Goal: Task Accomplishment & Management: Manage account settings

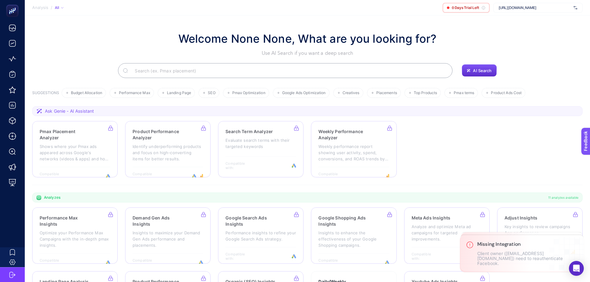
drag, startPoint x: 505, startPoint y: 35, endPoint x: 498, endPoint y: 30, distance: 8.4
click at [505, 35] on div "Welcome None None, What are you looking for? Use AI Search if you want a deep s…" at bounding box center [307, 43] width 551 height 27
click at [515, 7] on span "https://parfois.com.tr/" at bounding box center [535, 7] width 73 height 5
click at [471, 8] on span "0 Days Trial Left" at bounding box center [465, 7] width 27 height 5
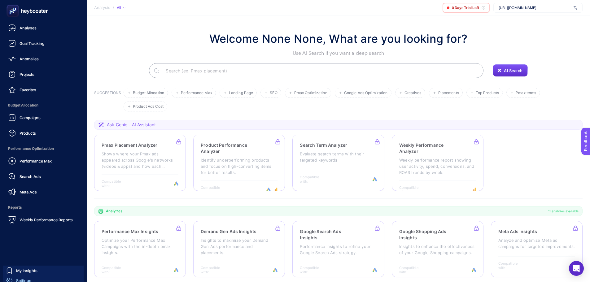
click at [14, 278] on div "Settings" at bounding box center [18, 281] width 25 height 6
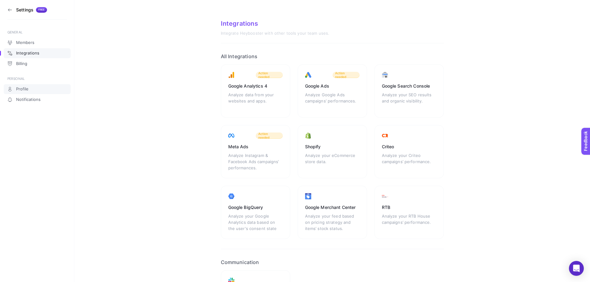
click at [24, 91] on span "Profile" at bounding box center [22, 89] width 12 height 5
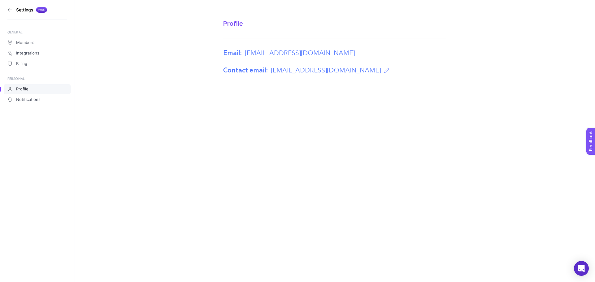
click at [13, 8] on section "Settings Free" at bounding box center [37, 10] width 60 height 20
click at [3, 8] on aside "Settings Free GENERAL Members Integrations Billing PERSONAL Profile Notificatio…" at bounding box center [37, 141] width 74 height 282
click at [6, 8] on aside "Settings Free GENERAL Members Integrations Billing PERSONAL Profile Notificatio…" at bounding box center [37, 141] width 74 height 282
click at [10, 11] on icon at bounding box center [9, 9] width 5 height 5
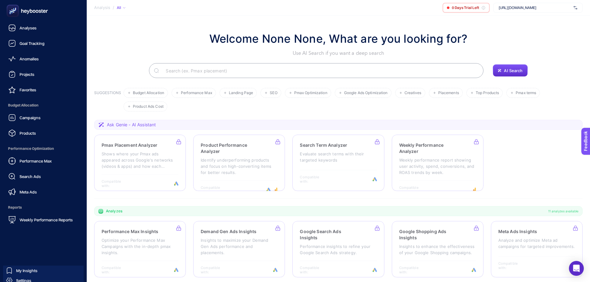
click at [10, 11] on icon at bounding box center [10, 10] width 1 height 1
click at [19, 12] on rect at bounding box center [13, 11] width 12 height 12
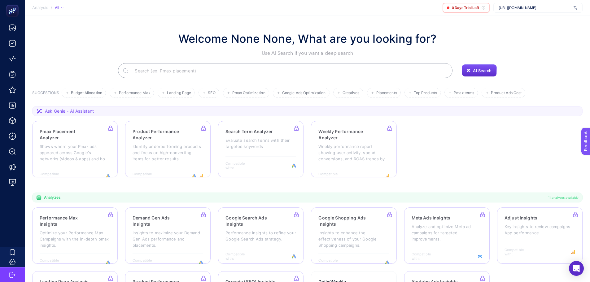
drag, startPoint x: 88, startPoint y: 9, endPoint x: 97, endPoint y: 8, distance: 9.3
click at [88, 9] on section "Analysis / All 0 Days Trial Left https://parfois.com.tr/" at bounding box center [308, 7] width 566 height 15
click at [34, 10] on span "Analysis" at bounding box center [40, 7] width 16 height 5
click at [37, 7] on span "Analysis" at bounding box center [40, 7] width 16 height 5
click at [59, 8] on div "All" at bounding box center [59, 7] width 9 height 5
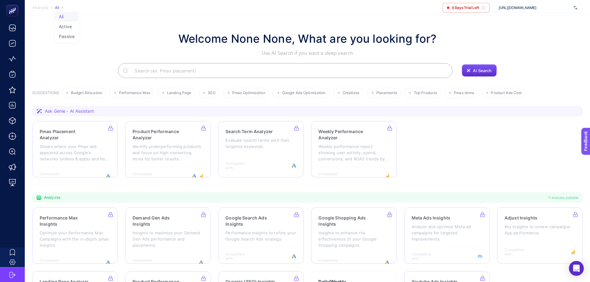
click at [518, 4] on div "https://parfois.com.tr/" at bounding box center [538, 8] width 89 height 10
click at [547, 33] on span "+ Add New Client" at bounding box center [538, 31] width 29 height 5
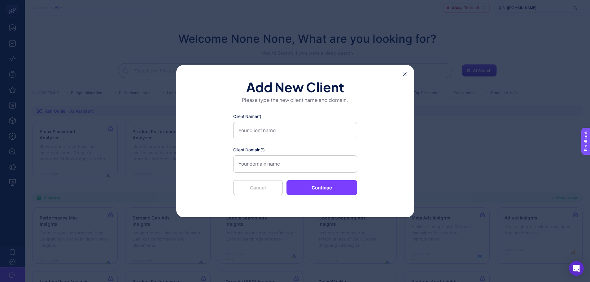
click at [411, 71] on div "Add New Client Please type the new client name and domain. Client Name(*) Clien…" at bounding box center [295, 141] width 238 height 152
click at [407, 73] on icon at bounding box center [405, 75] width 4 height 4
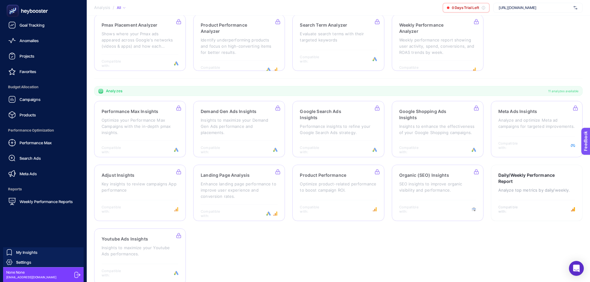
scroll to position [124, 0]
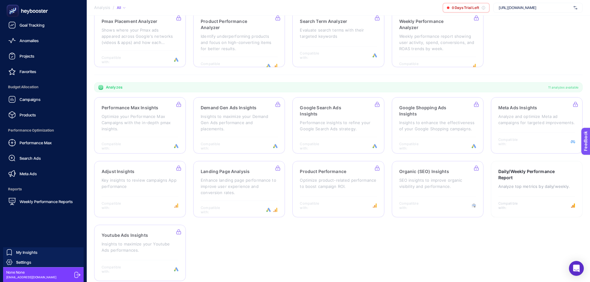
click at [73, 276] on div "None None semih@digitalhouse.com.tr" at bounding box center [43, 274] width 81 height 15
click at [75, 276] on icon at bounding box center [77, 275] width 6 height 6
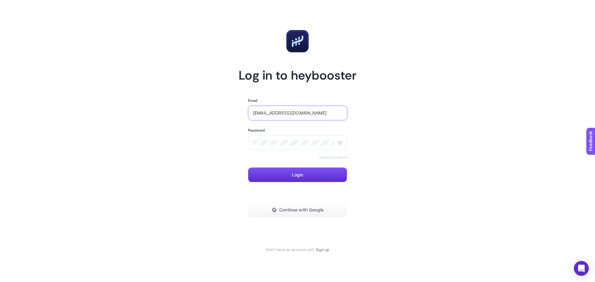
click at [311, 112] on input "semih@digitalhouse.com.tr" at bounding box center [298, 113] width 90 height 5
type input "[EMAIL_ADDRESS][DOMAIN_NAME]"
click at [227, 134] on article "Log in to heybooster Email performance@digitalhouse.com.tr Password Reset Passw…" at bounding box center [297, 140] width 431 height 267
click at [340, 142] on icon at bounding box center [340, 143] width 2 height 2
click at [203, 170] on article "Log in to heybooster Email performance@digitalhouse.com.tr Password Reset Passw…" at bounding box center [297, 140] width 431 height 267
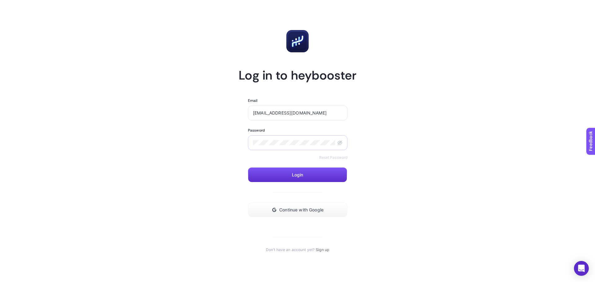
drag, startPoint x: 202, startPoint y: 170, endPoint x: 191, endPoint y: 170, distance: 11.2
click at [185, 168] on article "Log in to heybooster Email performance@digitalhouse.com.tr Password Reset Passw…" at bounding box center [297, 140] width 431 height 267
click at [241, 156] on section "Log in to heybooster Email performance@digitalhouse.com.tr Password Reset Passw…" at bounding box center [298, 141] width 118 height 223
click at [262, 174] on button "Login" at bounding box center [297, 175] width 99 height 15
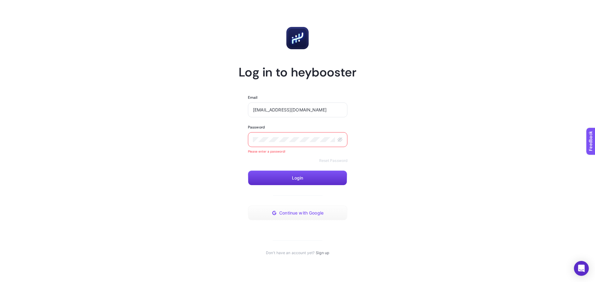
click at [268, 210] on button "Continue with Google" at bounding box center [297, 213] width 99 height 15
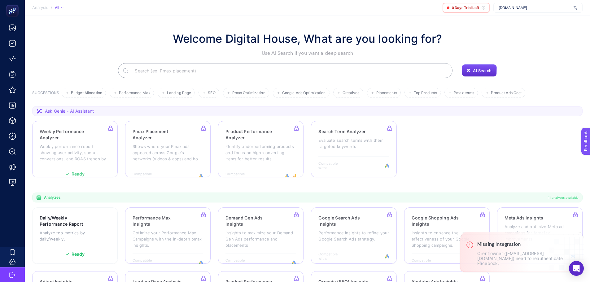
click at [537, 7] on span "[DOMAIN_NAME]" at bounding box center [535, 7] width 73 height 5
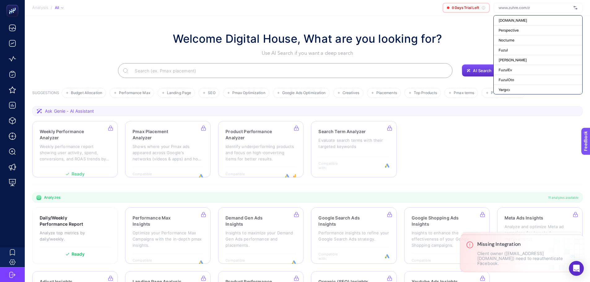
scroll to position [33, 0]
click at [530, 89] on span "+ Add New Client" at bounding box center [538, 88] width 29 height 5
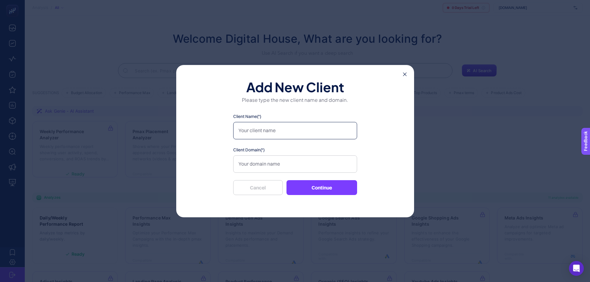
click at [289, 132] on input "Client Name(*)" at bounding box center [295, 130] width 124 height 17
type input "Hemington"
type input "w"
paste input "[URL][DOMAIN_NAME]"
type input "[URL][DOMAIN_NAME]"
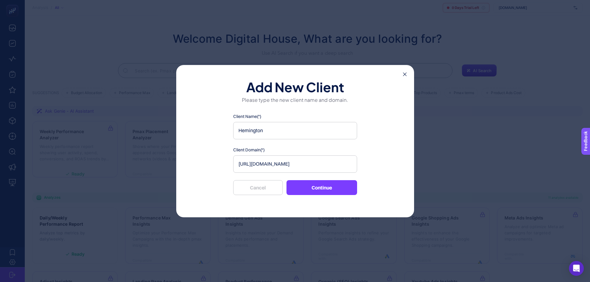
click at [318, 184] on button "Continue" at bounding box center [322, 187] width 71 height 15
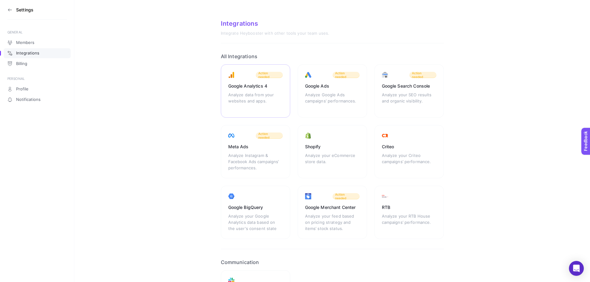
click at [260, 93] on div "Analyze data from your websites and apps." at bounding box center [255, 101] width 55 height 19
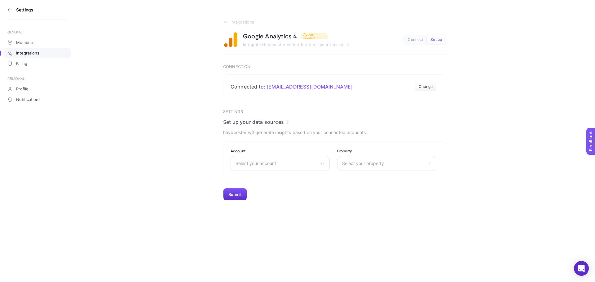
click at [322, 206] on div "Settings GENERAL Members Integrations Billing PERSONAL Profile Notifications In…" at bounding box center [297, 141] width 595 height 282
click at [294, 156] on section "Account Select your account LTB [PERSON_NAME] [DOMAIN_NAME] Adore Mobilya Daiki…" at bounding box center [280, 160] width 99 height 22
click at [298, 161] on div "Select your account LTB [PERSON_NAME] [DOMAIN_NAME] Adore Mobilya Daikin Türkiy…" at bounding box center [280, 163] width 99 height 15
click at [294, 187] on li "LTB [PERSON_NAME]" at bounding box center [280, 191] width 96 height 10
click at [285, 168] on div "LTB Jeans LTB [PERSON_NAME] [DOMAIN_NAME] Adore Mobilya Daikin Türkiye Yargıcı …" at bounding box center [280, 163] width 99 height 15
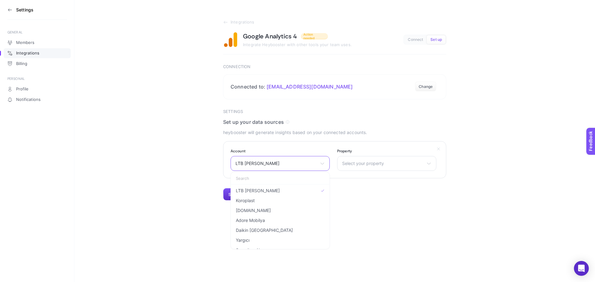
click at [272, 179] on input "text" at bounding box center [280, 178] width 99 height 12
type input "hem"
click at [270, 190] on li "hemington" at bounding box center [280, 191] width 96 height 10
click at [374, 161] on div "Select your property [GEOGRAPHIC_DATA]-Blog - GA4 Hemington Yedeksite Hemington…" at bounding box center [386, 163] width 99 height 15
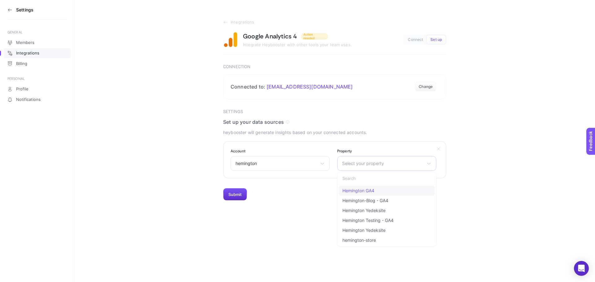
click at [374, 192] on span "Hemington GA4" at bounding box center [358, 190] width 32 height 5
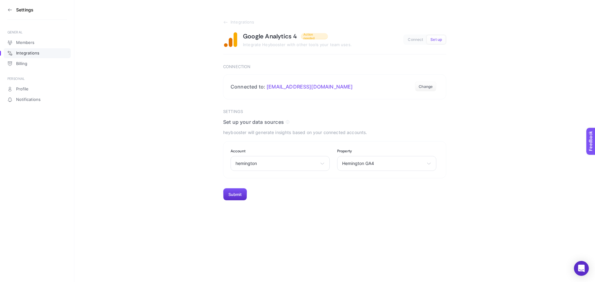
click at [309, 197] on section "Settings Set up your data sources heybooster will generate insights based on yo…" at bounding box center [334, 155] width 223 height 92
click at [240, 194] on button "Submit" at bounding box center [235, 194] width 24 height 12
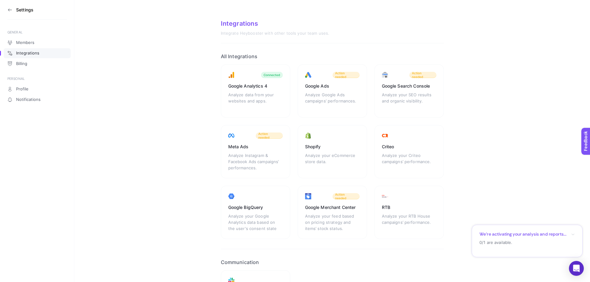
click at [330, 93] on div "Analyze Google Ads campaigns’ performances." at bounding box center [332, 101] width 55 height 19
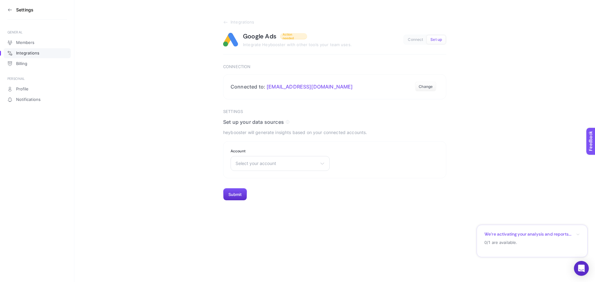
click at [256, 160] on div "Select your account Yargıcı 30/1- [PERSON_NAME] Rönesans Koleji AGT [PERSON_NAM…" at bounding box center [280, 163] width 99 height 15
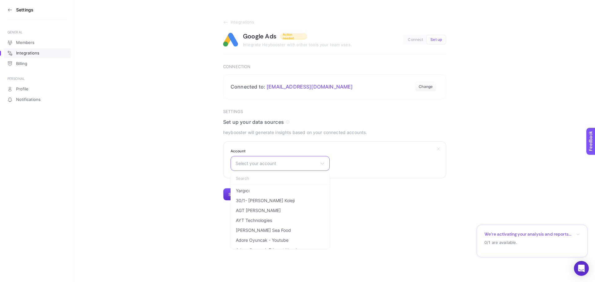
click at [276, 178] on input "text" at bounding box center [280, 178] width 99 height 12
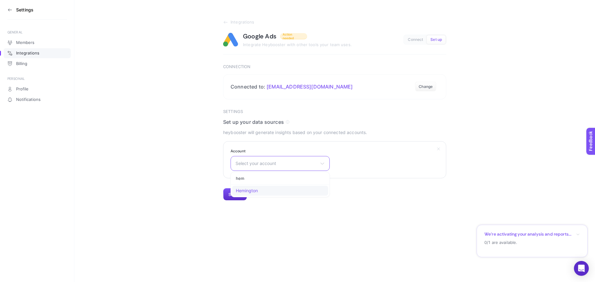
type input "hem"
click at [276, 187] on li "Hemington" at bounding box center [280, 191] width 96 height 10
click at [230, 197] on button "Submit" at bounding box center [235, 194] width 24 height 12
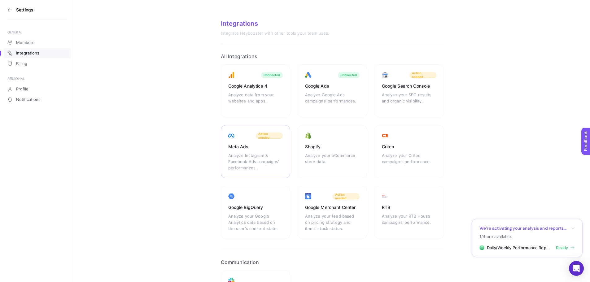
click at [269, 156] on div "Analyze Instagram & Facebook Ads campaigns’ performances." at bounding box center [255, 161] width 55 height 19
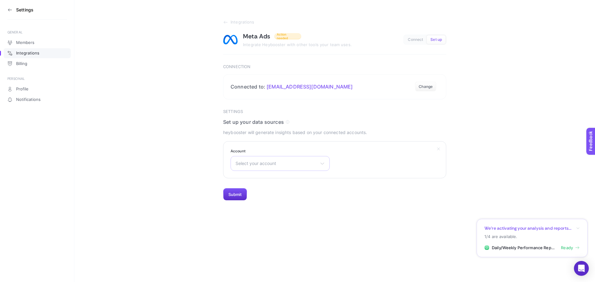
click at [295, 167] on div "Select your account Kom Reklam Master Aykan Motor Servis A.Ş. [PERSON_NAME] [PE…" at bounding box center [280, 163] width 99 height 15
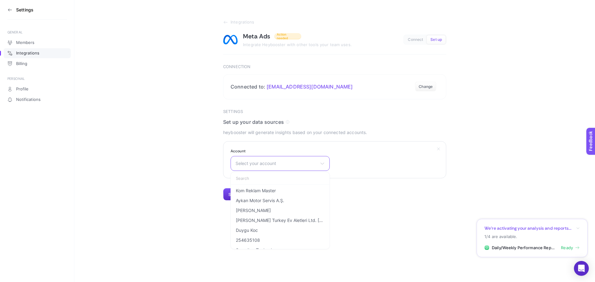
click at [276, 180] on input "text" at bounding box center [280, 178] width 99 height 12
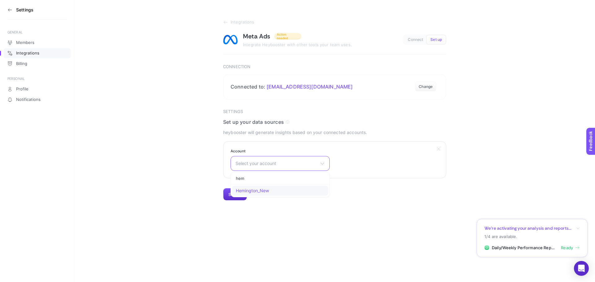
type input "hem"
click at [270, 188] on li "Hemington_New" at bounding box center [280, 191] width 96 height 10
click at [237, 201] on div "Settings GENERAL Members Integrations Billing PERSONAL Profile Notifications In…" at bounding box center [297, 141] width 595 height 282
click at [236, 192] on button "Submit" at bounding box center [235, 194] width 24 height 12
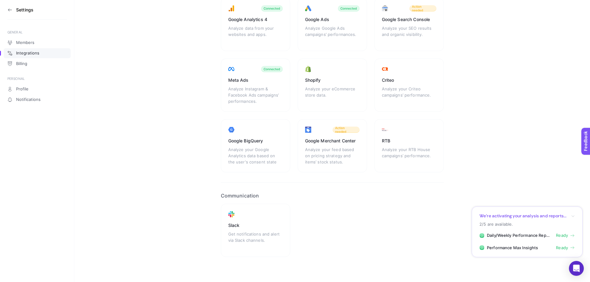
scroll to position [71, 0]
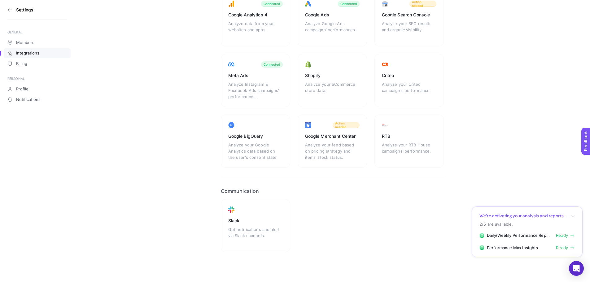
drag, startPoint x: 359, startPoint y: 190, endPoint x: 343, endPoint y: 187, distance: 16.0
click at [343, 187] on article "Integrations Integrate Heybooster with other tools your team uses. All Integrat…" at bounding box center [332, 101] width 223 height 304
drag, startPoint x: 359, startPoint y: 187, endPoint x: 349, endPoint y: 186, distance: 10.6
click at [359, 187] on article "Integrations Integrate Heybooster with other tools your team uses. All Integrat…" at bounding box center [332, 101] width 223 height 304
click at [349, 186] on article "Integrations Integrate Heybooster with other tools your team uses. All Integrat…" at bounding box center [332, 101] width 223 height 304
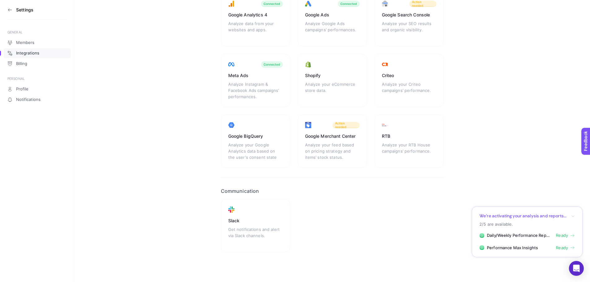
drag, startPoint x: 357, startPoint y: 186, endPoint x: 342, endPoint y: 186, distance: 14.6
click at [342, 186] on article "Integrations Integrate Heybooster with other tools your team uses. All Integrat…" at bounding box center [332, 101] width 223 height 304
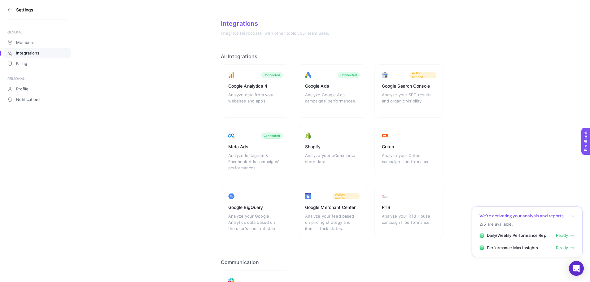
click at [8, 8] on icon at bounding box center [9, 9] width 5 height 5
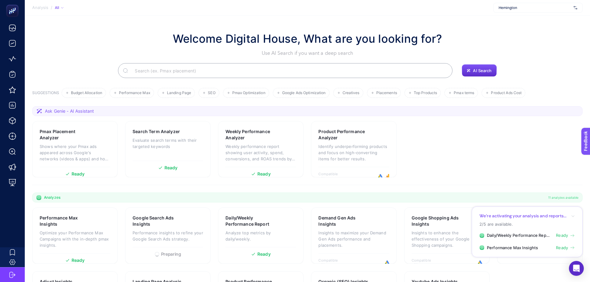
click at [516, 8] on span "Hemington" at bounding box center [535, 7] width 73 height 5
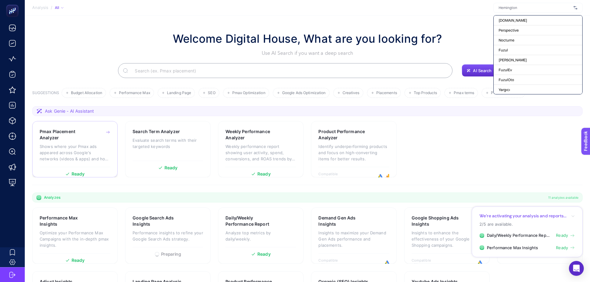
click at [89, 144] on p "Shows where your Pmax ads appeared across Google's networks (videos & apps) and…" at bounding box center [75, 152] width 71 height 19
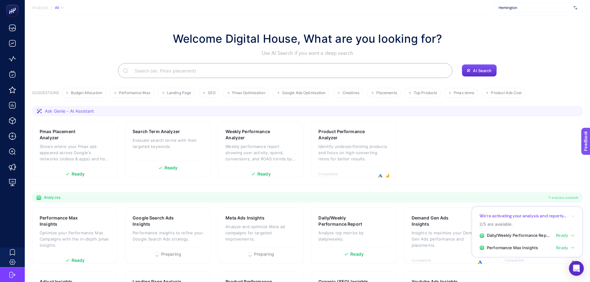
click at [527, 8] on span "Hemington" at bounding box center [535, 7] width 73 height 5
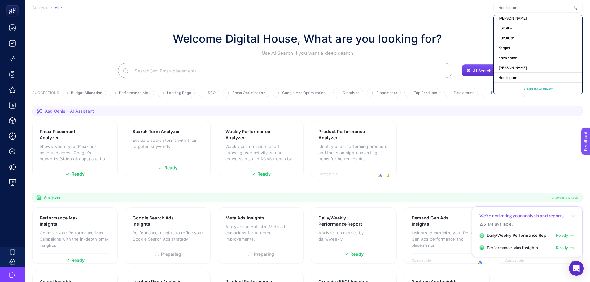
scroll to position [43, 0]
click at [525, 90] on span "+ Add New Client" at bounding box center [538, 88] width 29 height 5
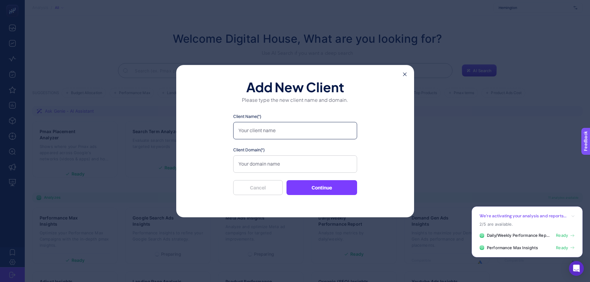
click at [296, 130] on input "Client Name(*)" at bounding box center [295, 130] width 124 height 17
type input "t"
type input "Tonguç Akademi"
click at [292, 166] on input "Client Domain(*)" at bounding box center [295, 164] width 124 height 17
paste input "[URL][DOMAIN_NAME]"
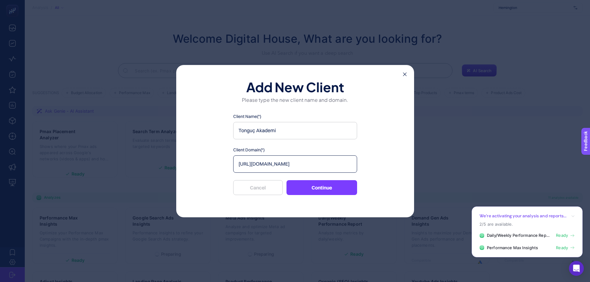
type input "[URL][DOMAIN_NAME]"
click at [313, 191] on button "Continue" at bounding box center [322, 187] width 71 height 15
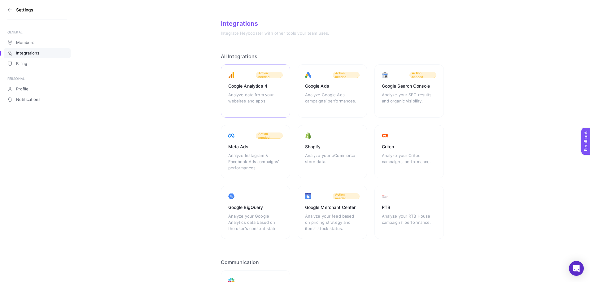
click at [261, 98] on div "Analyze data from your websites and apps." at bounding box center [255, 101] width 55 height 19
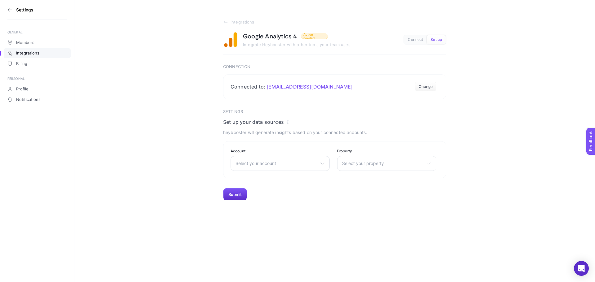
click at [276, 166] on span "Select your account" at bounding box center [277, 163] width 82 height 5
click at [273, 174] on input "text" at bounding box center [280, 178] width 99 height 12
type input "tongu"
click at [276, 196] on li "[DOMAIN_NAME]" at bounding box center [280, 201] width 96 height 10
click at [276, 168] on div "[DOMAIN_NAME] LTB [PERSON_NAME] [DOMAIN_NAME] Adore Mobilya Daikin Türkiye Yarg…" at bounding box center [280, 163] width 99 height 15
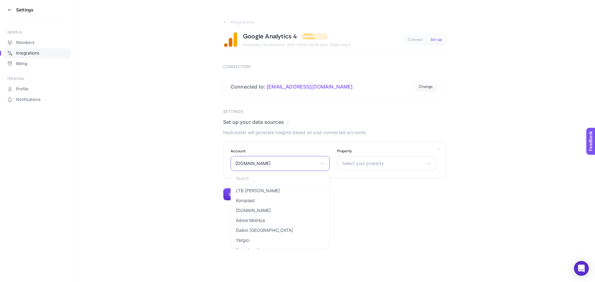
click at [273, 179] on input "text" at bounding box center [280, 178] width 99 height 12
type input "tongu"
click at [279, 194] on li "Tonguc Akademi" at bounding box center [280, 191] width 96 height 10
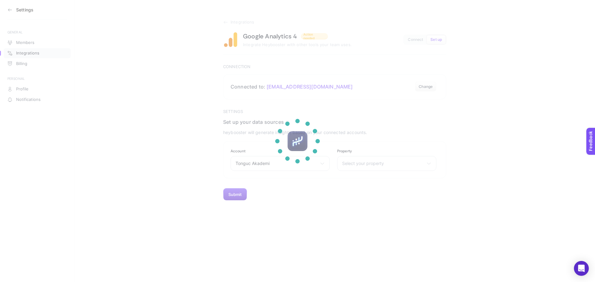
click at [378, 163] on section at bounding box center [297, 141] width 595 height 282
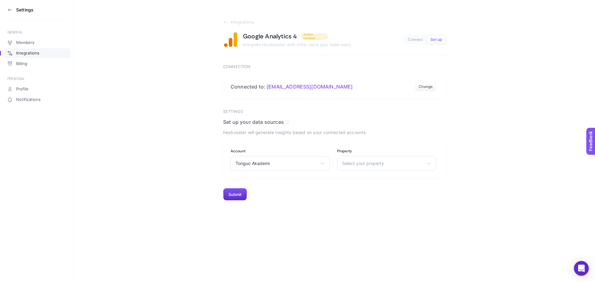
click at [378, 163] on span "Select your property" at bounding box center [383, 163] width 82 height 5
click at [376, 203] on span "Tonguc Akademi - GA4" at bounding box center [365, 200] width 47 height 5
drag, startPoint x: 377, startPoint y: 192, endPoint x: 329, endPoint y: 190, distance: 47.8
click at [333, 190] on section "Settings Set up your data sources heybooster will generate insights based on yo…" at bounding box center [334, 155] width 223 height 92
click at [239, 195] on button "Submit" at bounding box center [235, 194] width 24 height 12
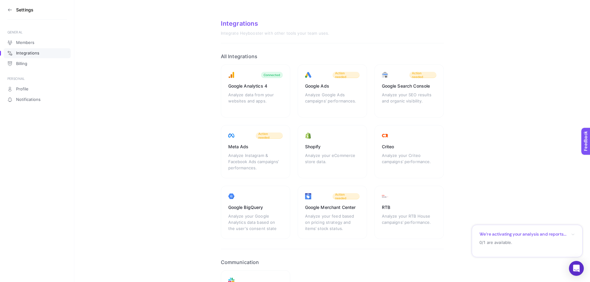
click at [327, 99] on div "Analyze Google Ads campaigns’ performances." at bounding box center [332, 101] width 55 height 19
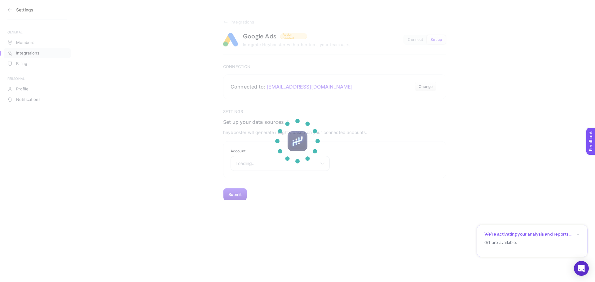
click at [277, 161] on div at bounding box center [297, 141] width 45 height 45
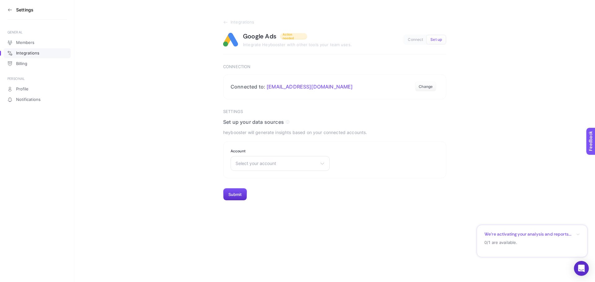
click at [277, 161] on span "Select your account" at bounding box center [277, 163] width 82 height 5
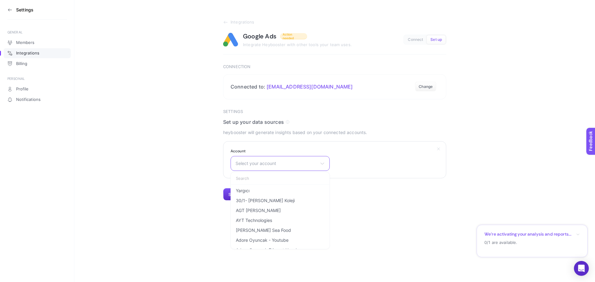
click at [272, 176] on input "text" at bounding box center [280, 178] width 99 height 12
type input "tonguç"
click at [274, 190] on span "TONGUÇ AKADEMİ EĞİTİM VE TEKNOLOJİ HİZMETLERİ TİCARET LİMİTED ŞİRKETİ" at bounding box center [280, 190] width 89 height 5
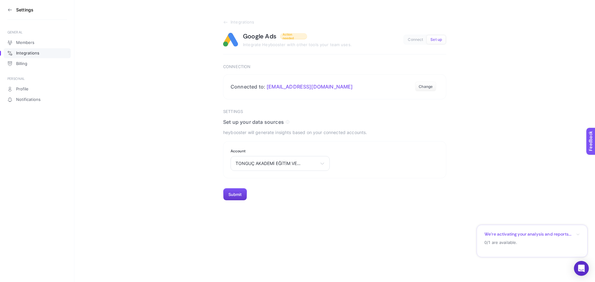
click at [230, 198] on button "Submit" at bounding box center [235, 194] width 24 height 12
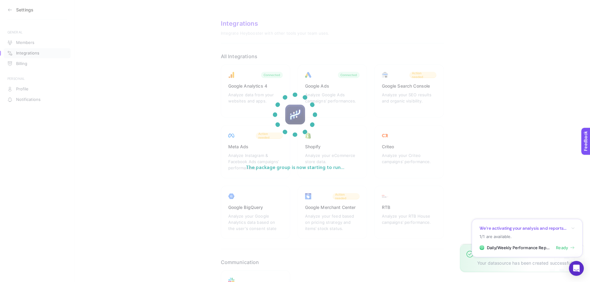
click at [179, 167] on section "The package group is now starting to run..." at bounding box center [295, 141] width 590 height 282
click at [167, 166] on section "The package group is now starting to run..." at bounding box center [295, 141] width 590 height 282
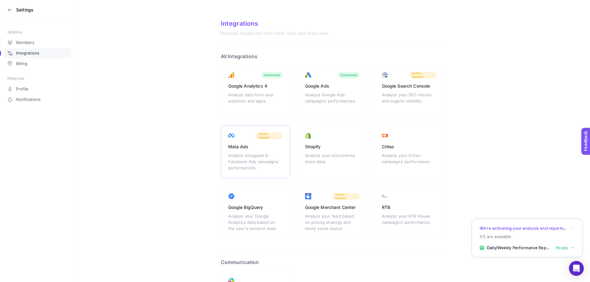
click at [240, 161] on div "Analyze Instagram & Facebook Ads campaigns’ performances." at bounding box center [255, 161] width 55 height 19
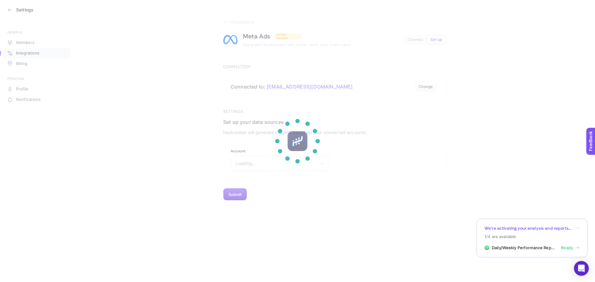
click at [254, 164] on section at bounding box center [297, 141] width 595 height 282
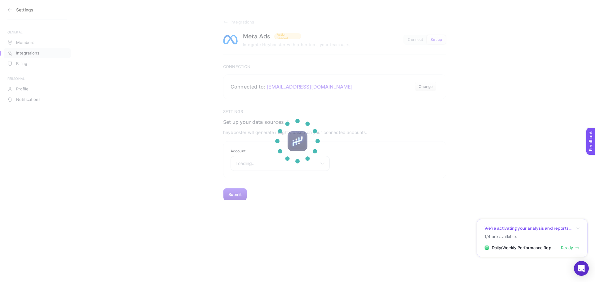
click at [254, 164] on section at bounding box center [297, 141] width 595 height 282
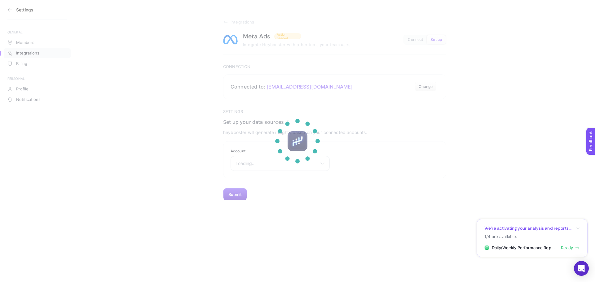
click at [254, 164] on section at bounding box center [297, 141] width 595 height 282
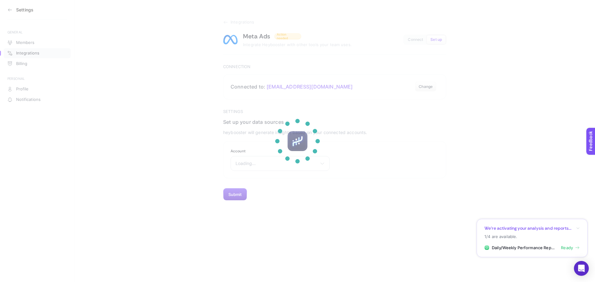
click at [254, 164] on section at bounding box center [297, 141] width 595 height 282
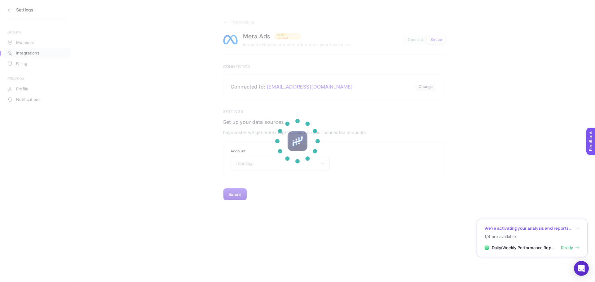
click at [254, 164] on section at bounding box center [297, 141] width 595 height 282
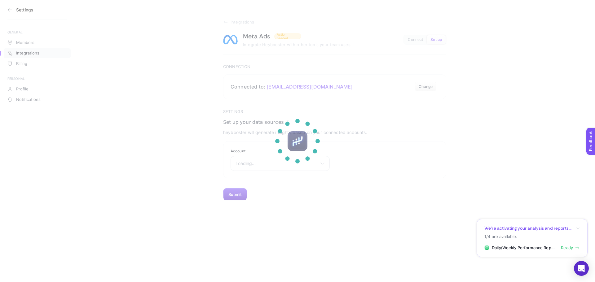
click at [254, 164] on section at bounding box center [297, 141] width 595 height 282
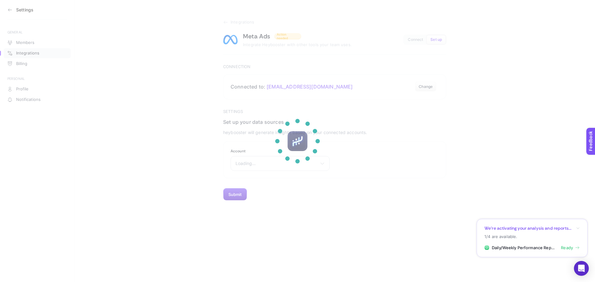
click at [254, 164] on section at bounding box center [297, 141] width 595 height 282
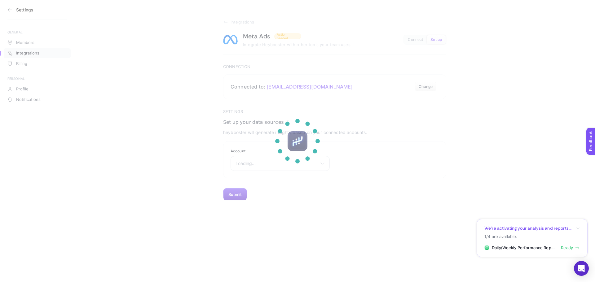
click at [254, 164] on section at bounding box center [297, 141] width 595 height 282
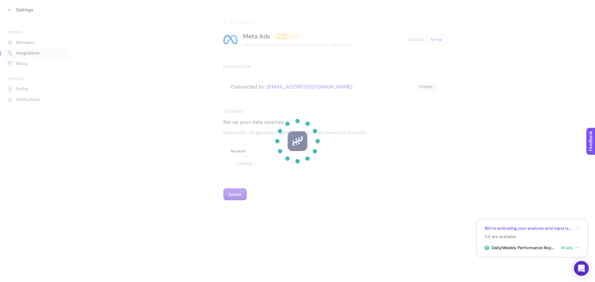
click at [254, 164] on section at bounding box center [297, 141] width 595 height 282
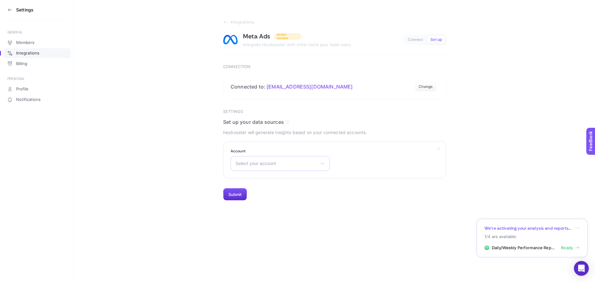
click at [254, 164] on span "Select your account" at bounding box center [277, 163] width 82 height 5
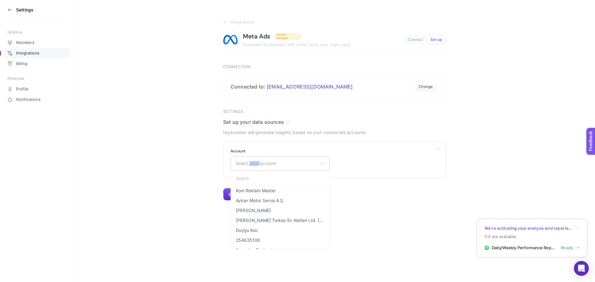
click at [254, 164] on span "Select your account" at bounding box center [277, 163] width 82 height 5
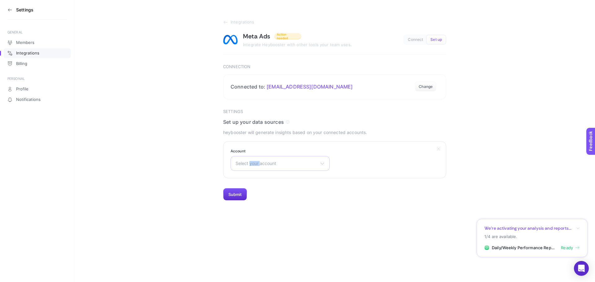
click at [254, 164] on span "Select your account" at bounding box center [277, 163] width 82 height 5
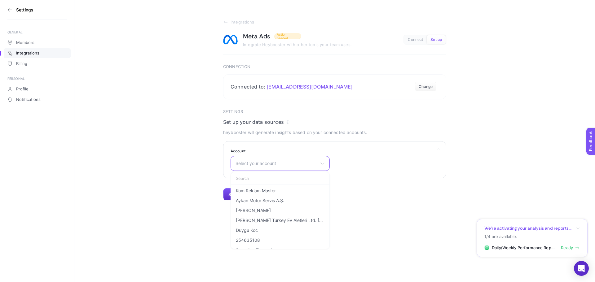
click at [243, 174] on input "text" at bounding box center [280, 178] width 99 height 12
type input "tong"
click at [264, 200] on span "Tonguç Mağaza" at bounding box center [252, 200] width 33 height 5
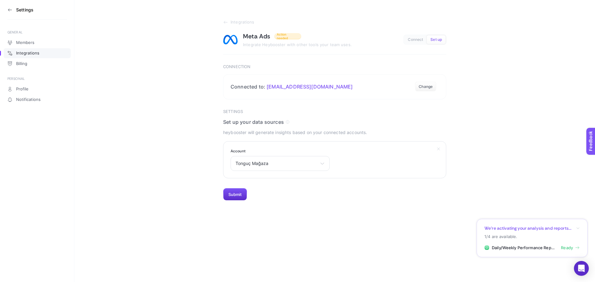
click at [378, 165] on section "Account Tonguç Mağaza Kom Reklam Master Aykan Motor Servis A.Ş. [PERSON_NAME] […" at bounding box center [334, 159] width 223 height 37
click at [294, 166] on span "Tonguç Mağaza" at bounding box center [277, 163] width 82 height 5
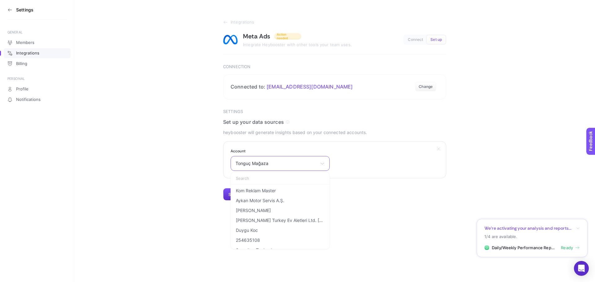
click at [286, 181] on input "text" at bounding box center [280, 178] width 99 height 12
type input "tong"
click at [245, 185] on ul "Tonguç Akademi Tonguç Mağaza" at bounding box center [280, 196] width 99 height 22
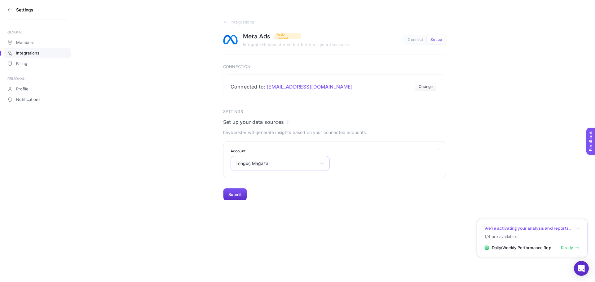
click at [253, 164] on span "Tonguç Mağaza" at bounding box center [277, 163] width 82 height 5
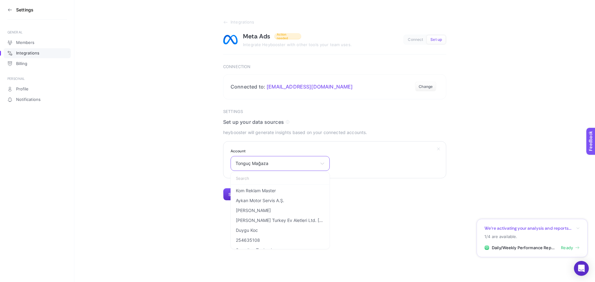
click at [256, 180] on input "text" at bounding box center [280, 178] width 99 height 12
type input "tong"
click at [258, 190] on span "Tonguç Akademi" at bounding box center [253, 190] width 34 height 5
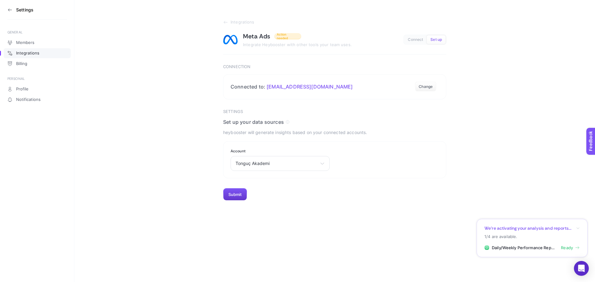
click at [241, 195] on button "Submit" at bounding box center [235, 194] width 24 height 12
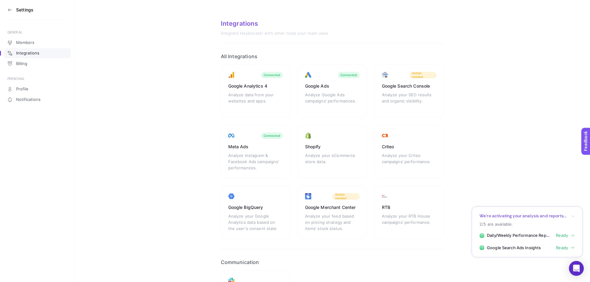
click at [7, 12] on aside "Settings GENERAL Members Integrations Billing PERSONAL Profile Notifications" at bounding box center [37, 141] width 74 height 282
click at [8, 11] on icon at bounding box center [9, 9] width 5 height 5
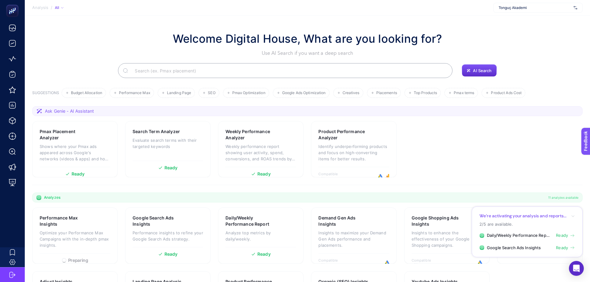
click at [516, 11] on div "Tonguç Akademi" at bounding box center [538, 8] width 89 height 10
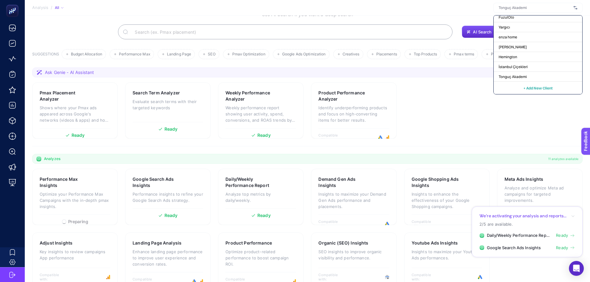
scroll to position [53, 0]
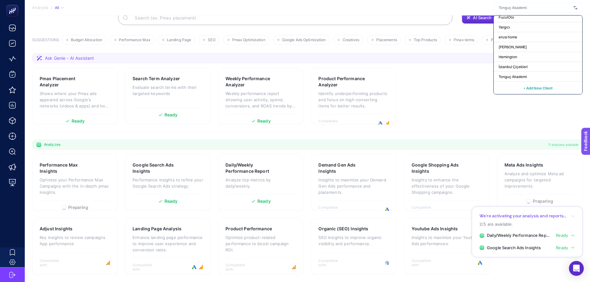
click at [527, 90] on button "+ Add New Client" at bounding box center [538, 87] width 29 height 7
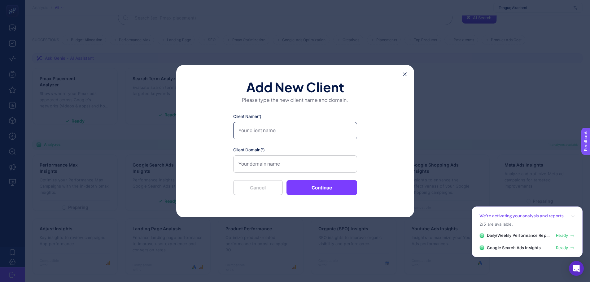
click at [286, 125] on input "Client Name(*)" at bounding box center [295, 130] width 124 height 17
type input "Tonguç Mağaza"
paste input "[URL][DOMAIN_NAME]"
click at [313, 166] on input "[URL][DOMAIN_NAME]" at bounding box center [295, 164] width 124 height 17
type input "[URL][DOMAIN_NAME]"
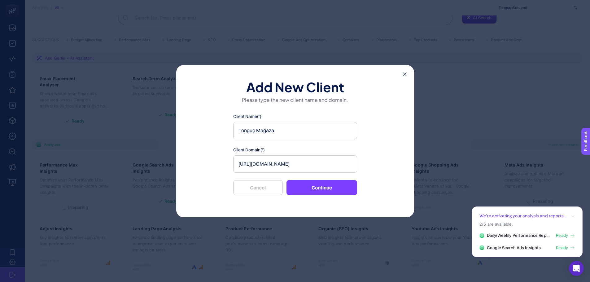
click at [310, 195] on div "Add New Client Please type the new client name and domain. Client Name(*) Tongu…" at bounding box center [295, 141] width 238 height 152
click at [312, 188] on button "Continue" at bounding box center [322, 187] width 71 height 15
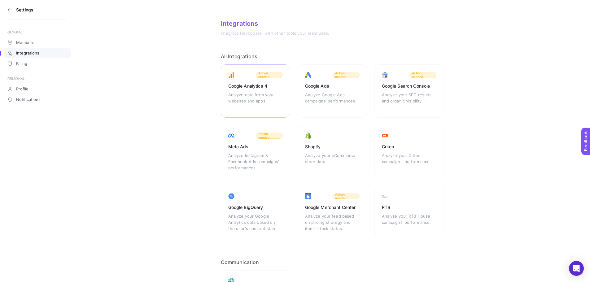
click at [267, 71] on div "Google Analytics 4 Analyze data from your websites and apps. Action needed" at bounding box center [255, 90] width 69 height 53
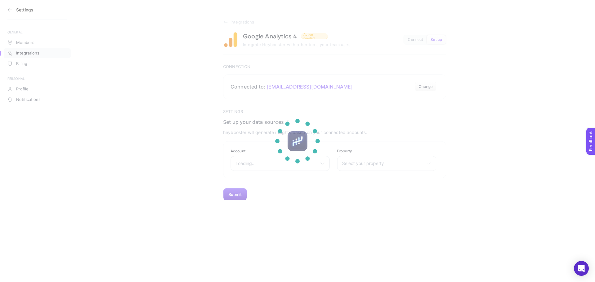
click at [250, 163] on section at bounding box center [297, 141] width 595 height 282
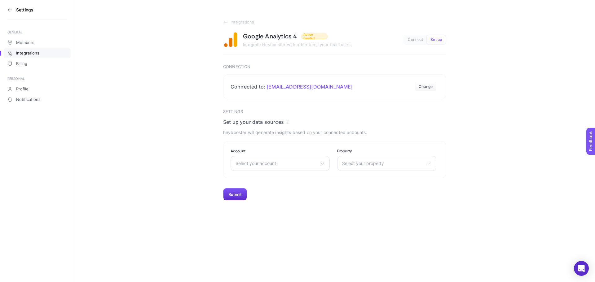
click at [250, 163] on span "Select your account" at bounding box center [277, 163] width 82 height 5
click at [253, 183] on input "text" at bounding box center [280, 178] width 99 height 12
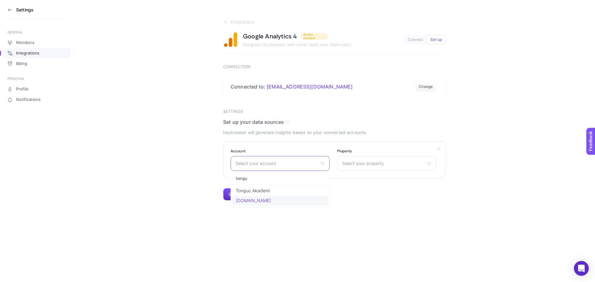
type input "tongu"
click at [260, 199] on span "[DOMAIN_NAME]" at bounding box center [253, 200] width 35 height 5
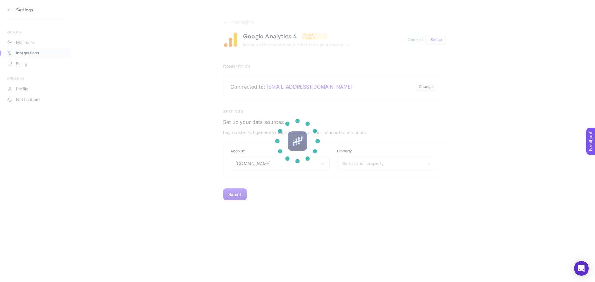
click at [359, 165] on section at bounding box center [297, 141] width 595 height 282
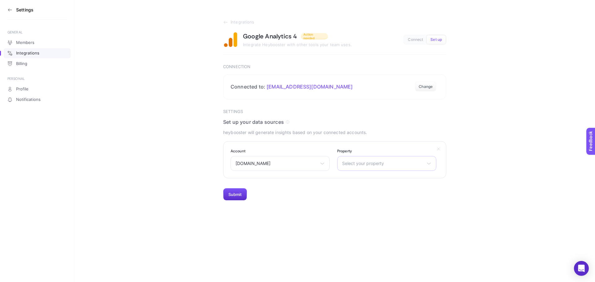
click at [359, 165] on span "Select your property" at bounding box center [383, 163] width 82 height 5
click at [370, 191] on span "[DOMAIN_NAME] - GA4" at bounding box center [366, 190] width 48 height 5
click at [245, 193] on button "Submit" at bounding box center [235, 194] width 24 height 12
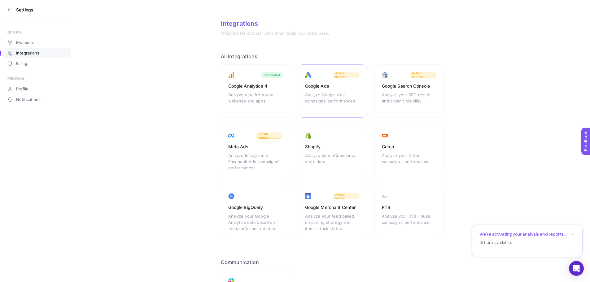
click at [324, 70] on div "Google Ads Analyze Google Ads campaigns’ performances. Action needed" at bounding box center [332, 90] width 69 height 53
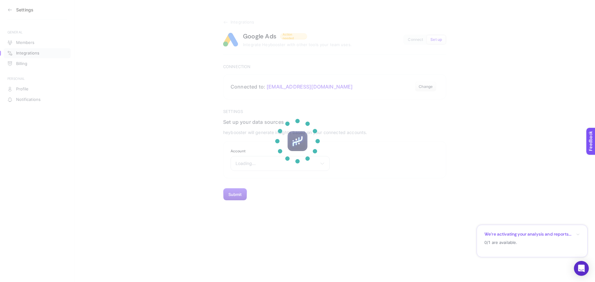
click at [269, 165] on section at bounding box center [297, 141] width 595 height 282
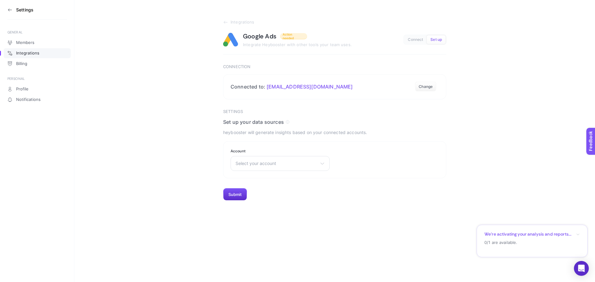
click at [269, 165] on span "Select your account" at bounding box center [277, 163] width 82 height 5
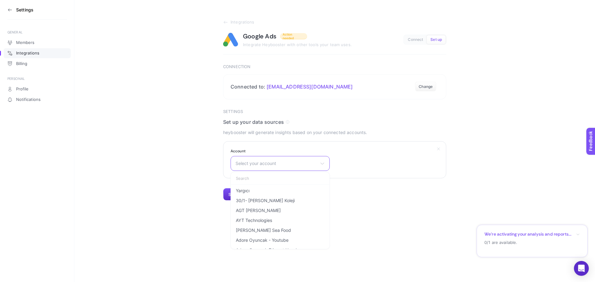
click at [270, 181] on input "text" at bounding box center [280, 178] width 99 height 12
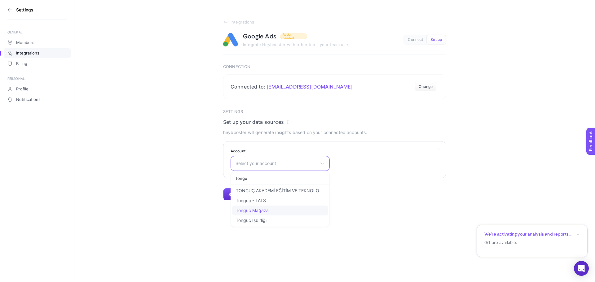
type input "tongu"
click at [265, 209] on span "Tonguç Mağaza" at bounding box center [252, 210] width 33 height 5
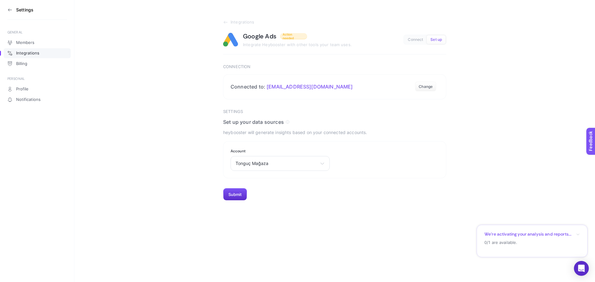
click at [239, 203] on div "Settings GENERAL Members Integrations Billing PERSONAL Profile Notifications In…" at bounding box center [297, 141] width 595 height 282
click at [237, 198] on button "Submit" at bounding box center [235, 194] width 24 height 12
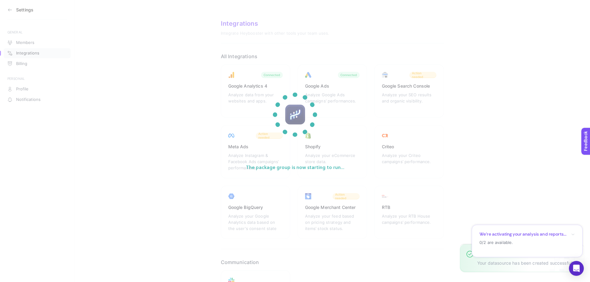
click at [240, 154] on p "The package group is now starting to run..." at bounding box center [295, 168] width 136 height 44
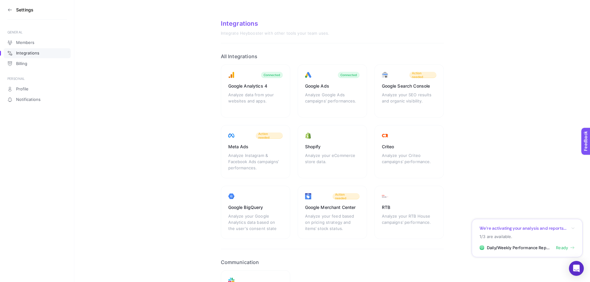
click at [240, 154] on div "Analyze Instagram & Facebook Ads campaigns’ performances." at bounding box center [255, 161] width 55 height 19
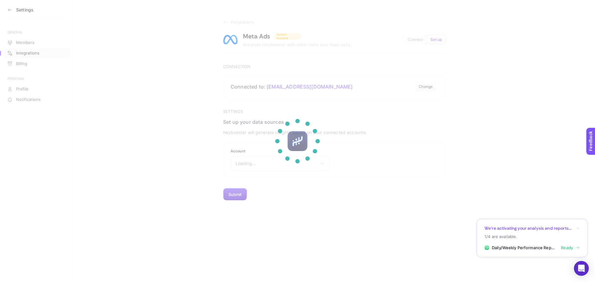
click at [290, 166] on div at bounding box center [297, 141] width 61 height 61
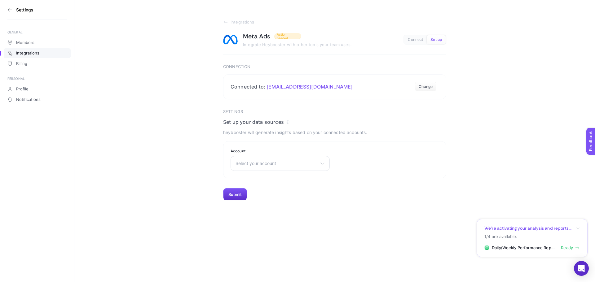
click at [290, 166] on span "Select your account" at bounding box center [277, 163] width 82 height 5
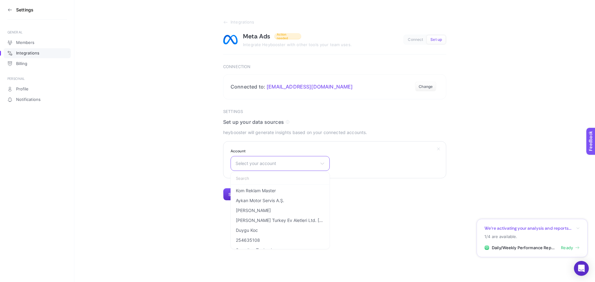
click at [290, 178] on input "text" at bounding box center [280, 178] width 99 height 12
type input "tong"
click at [280, 196] on li "Tonguç Mağaza" at bounding box center [280, 201] width 96 height 10
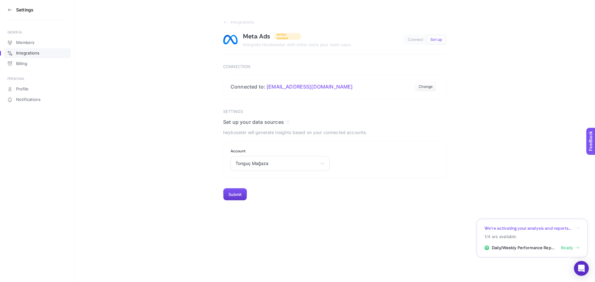
click at [232, 196] on button "Submit" at bounding box center [235, 194] width 24 height 12
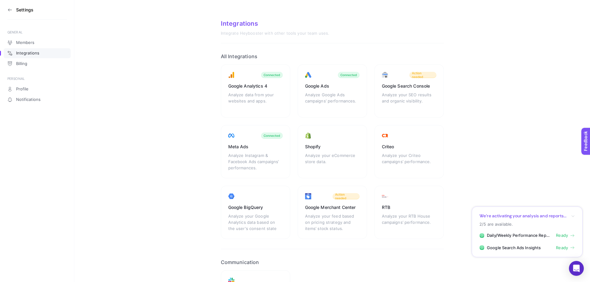
click at [164, 148] on section "Integrations Integrate Heybooster with other tools your team uses. All Integrat…" at bounding box center [332, 177] width 516 height 354
drag, startPoint x: 164, startPoint y: 148, endPoint x: 194, endPoint y: 155, distance: 31.2
click at [153, 149] on section "Integrations Integrate Heybooster with other tools your team uses. All Integrat…" at bounding box center [332, 177] width 516 height 354
click at [9, 13] on section "Settings" at bounding box center [37, 10] width 60 height 20
click at [12, 8] on section "Settings" at bounding box center [37, 10] width 60 height 20
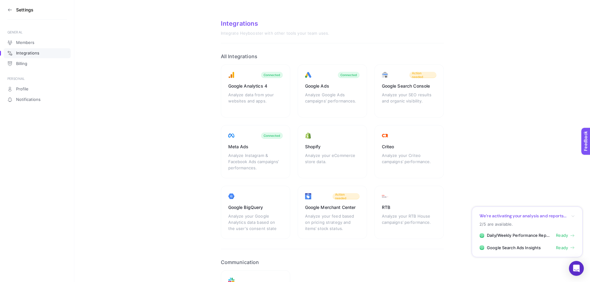
click at [10, 11] on icon at bounding box center [9, 9] width 5 height 5
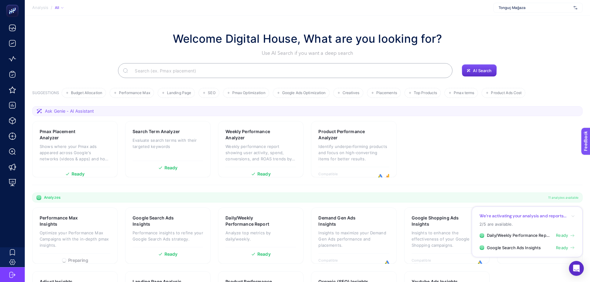
click at [523, 10] on span "Tonguç Mağaza" at bounding box center [535, 7] width 73 height 5
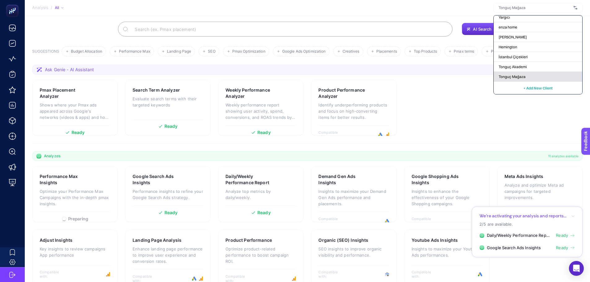
scroll to position [53, 0]
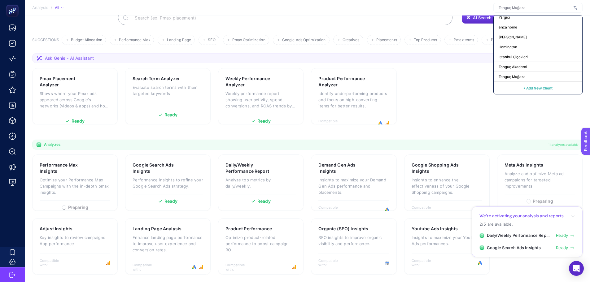
click at [525, 90] on span "+ Add New Client" at bounding box center [538, 88] width 29 height 5
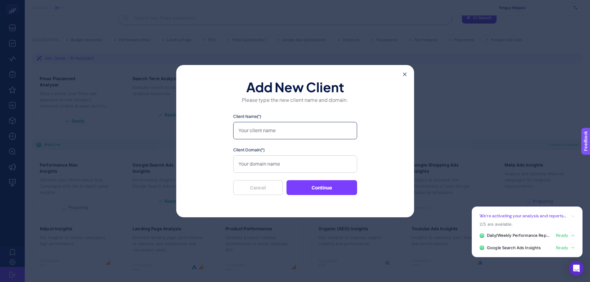
click at [265, 123] on input "Client Name(*)" at bounding box center [295, 130] width 124 height 17
type input "QNB Sigorta"
click at [265, 166] on input "Client Domain(*)" at bounding box center [295, 164] width 124 height 17
paste input "[URL][DOMAIN_NAME]"
type input "[URL][DOMAIN_NAME]"
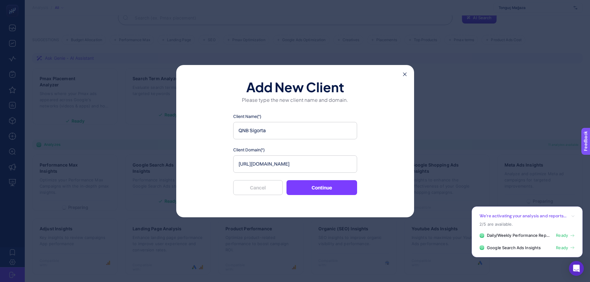
click at [329, 183] on button "Continue" at bounding box center [322, 187] width 71 height 15
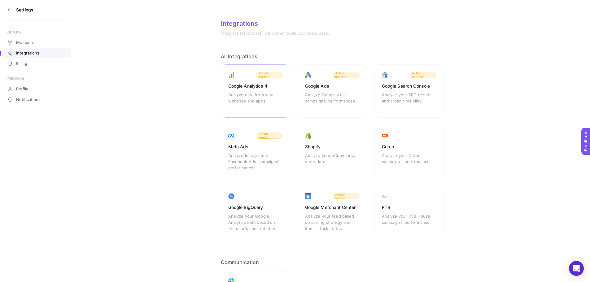
click at [243, 97] on div "Analyze data from your websites and apps." at bounding box center [255, 101] width 55 height 19
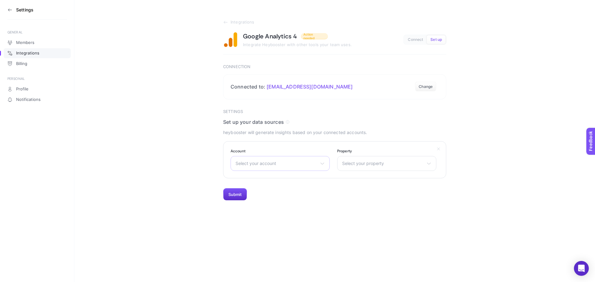
click at [275, 166] on span "Select your account" at bounding box center [277, 163] width 82 height 5
click at [269, 184] on input "text" at bounding box center [280, 178] width 99 height 12
type input "qnb"
click at [207, 165] on section "Integrations Google Analytics 4 Action needed Integrate Heybooster with other t…" at bounding box center [334, 100] width 521 height 201
drag, startPoint x: 209, startPoint y: 164, endPoint x: 200, endPoint y: 161, distance: 10.0
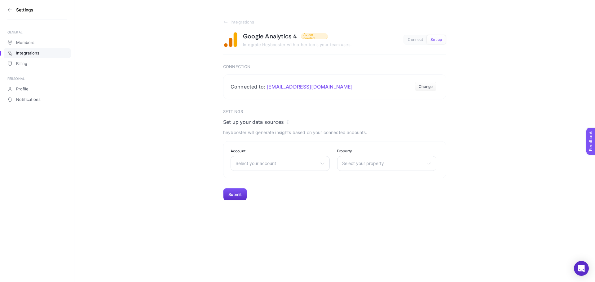
click at [200, 161] on section "Integrations Google Analytics 4 Action needed Integrate Heybooster with other t…" at bounding box center [334, 100] width 521 height 201
click at [412, 42] on span "Connect" at bounding box center [415, 39] width 15 height 5
click at [440, 40] on span "Set up" at bounding box center [435, 39] width 11 height 5
click at [227, 22] on icon at bounding box center [225, 22] width 5 height 5
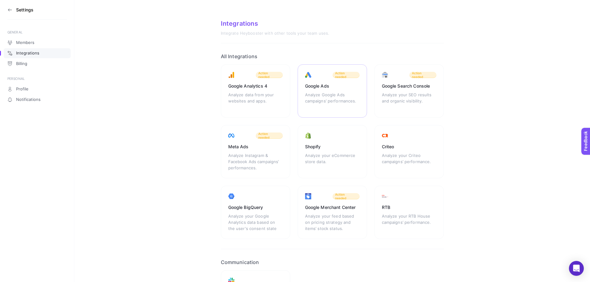
click at [330, 94] on div "Analyze Google Ads campaigns’ performances." at bounding box center [332, 101] width 55 height 19
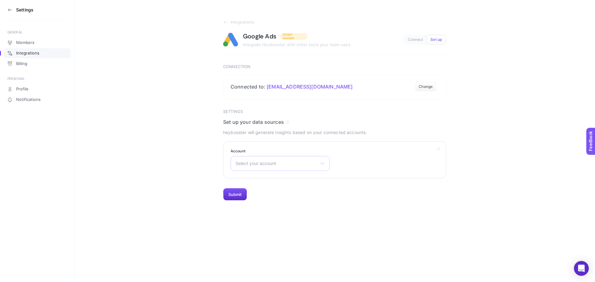
click at [261, 170] on div "Select your account Yargıcı 30/1- [PERSON_NAME] Rönesans Koleji AGT [PERSON_NAM…" at bounding box center [280, 163] width 99 height 15
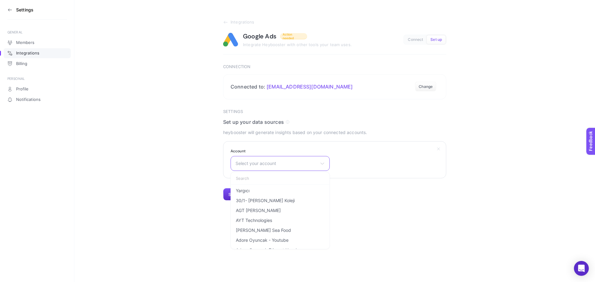
click at [294, 179] on input "text" at bounding box center [280, 178] width 99 height 12
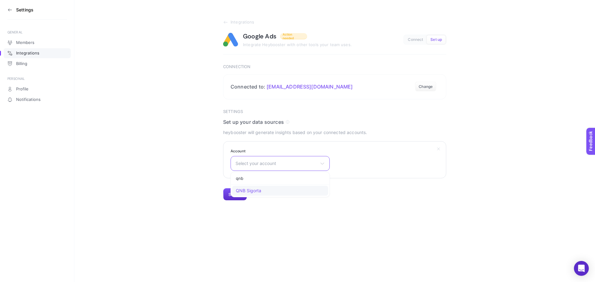
type input "qnb"
click at [290, 188] on li "QNB Sigorta" at bounding box center [280, 191] width 96 height 10
click at [230, 194] on button "Submit" at bounding box center [235, 194] width 24 height 12
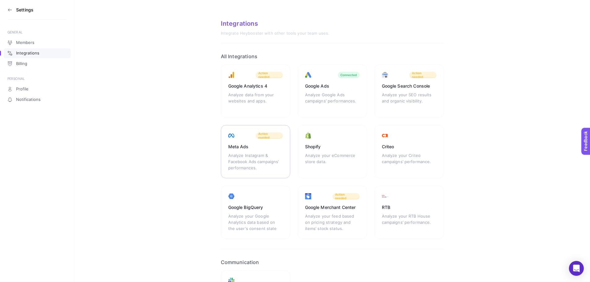
drag, startPoint x: 238, startPoint y: 168, endPoint x: 224, endPoint y: 161, distance: 16.0
click at [224, 161] on div "Meta Ads Analyze Instagram & Facebook Ads campaigns’ performances. Action needed" at bounding box center [255, 151] width 69 height 53
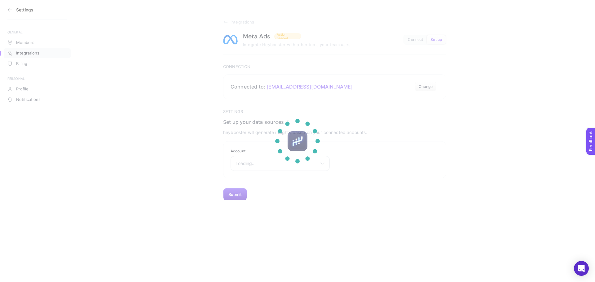
click at [270, 167] on section at bounding box center [297, 141] width 595 height 282
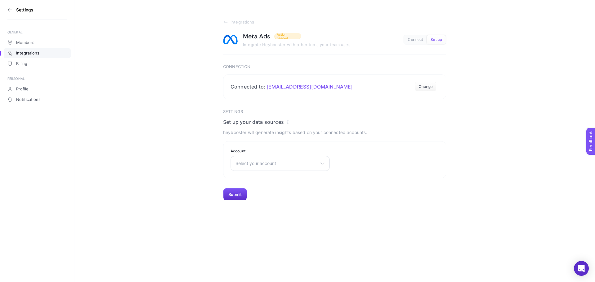
click at [269, 166] on span "Select your account" at bounding box center [277, 163] width 82 height 5
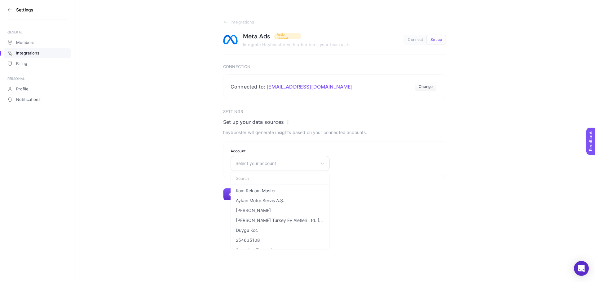
click at [269, 166] on span "Select your account" at bounding box center [277, 163] width 82 height 5
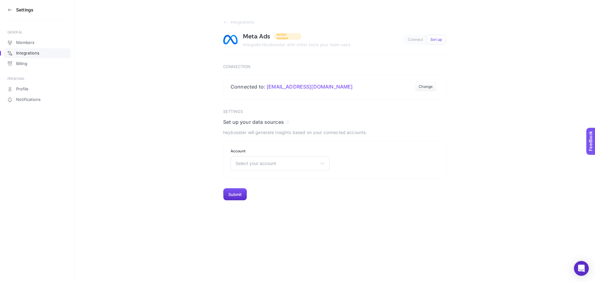
click at [274, 180] on section "Settings Set up your data sources heybooster will generate insights based on yo…" at bounding box center [334, 155] width 223 height 92
click at [273, 169] on div "Select your account Kom Reklam Master Aykan Motor Servis A.Ş. [PERSON_NAME] [PE…" at bounding box center [280, 163] width 99 height 15
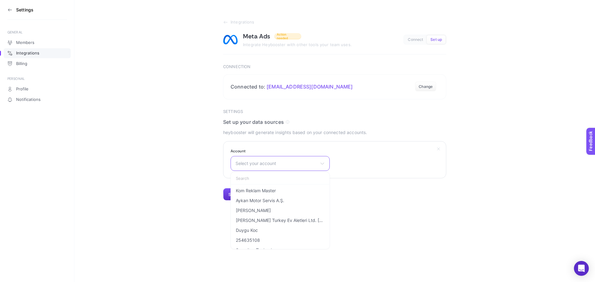
click at [274, 174] on input "text" at bounding box center [280, 178] width 99 height 12
click at [274, 184] on input "qnb" at bounding box center [280, 178] width 99 height 12
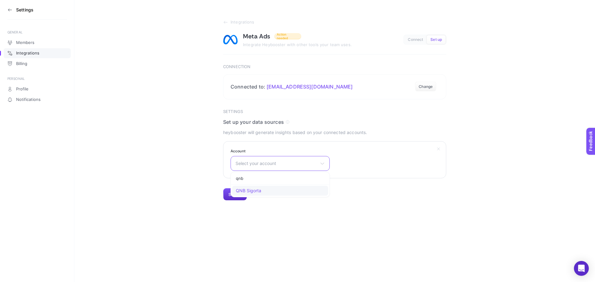
type input "qnb"
click at [274, 189] on li "QNB Sigorta" at bounding box center [280, 191] width 96 height 10
click at [230, 196] on button "Submit" at bounding box center [235, 194] width 24 height 12
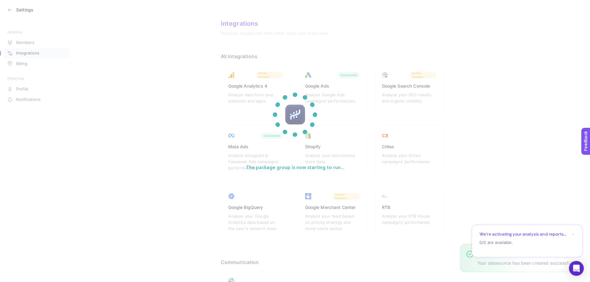
click at [180, 171] on section "The package group is now starting to run..." at bounding box center [295, 141] width 590 height 282
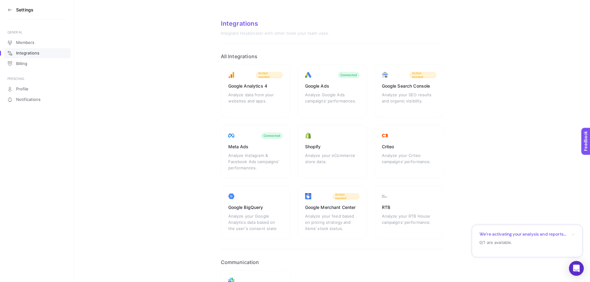
click at [183, 87] on section "Integrations Integrate Heybooster with other tools your team uses. All Integrat…" at bounding box center [332, 177] width 516 height 354
click at [6, 9] on aside "Settings GENERAL Members Integrations Billing PERSONAL Profile Notifications" at bounding box center [37, 141] width 74 height 282
click at [10, 9] on icon at bounding box center [9, 9] width 5 height 5
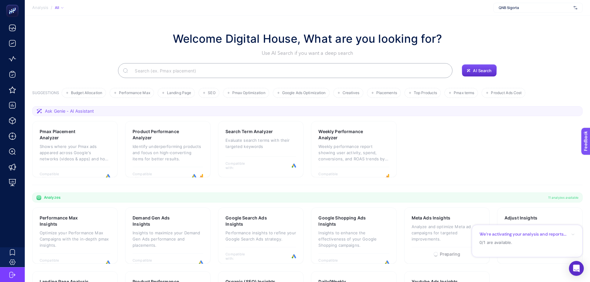
click at [570, 9] on span "QNB Sigorta" at bounding box center [535, 7] width 73 height 5
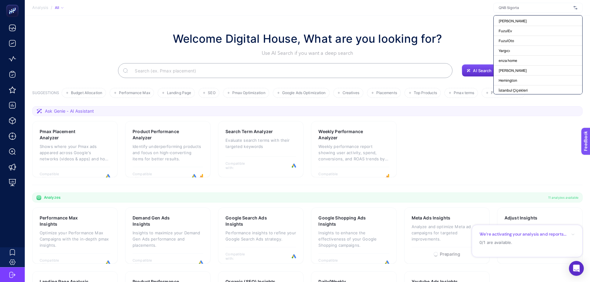
scroll to position [92, 0]
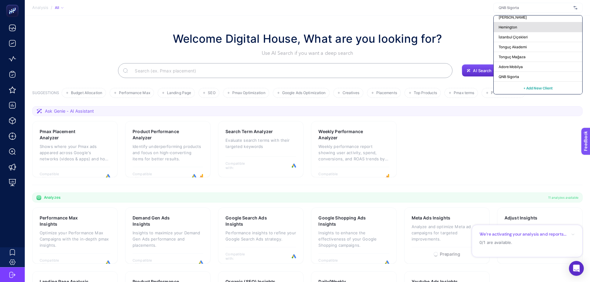
click at [527, 29] on div "Hemington" at bounding box center [538, 27] width 89 height 10
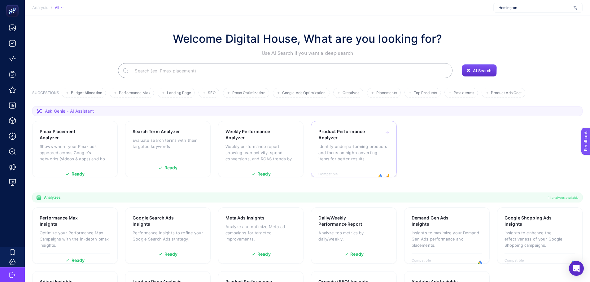
click at [340, 150] on p "Identify underperforming products and focus on high-converting items for better…" at bounding box center [354, 152] width 71 height 19
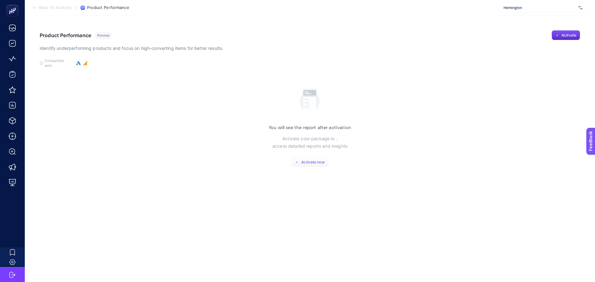
click at [311, 160] on span "Activate now" at bounding box center [312, 162] width 23 height 5
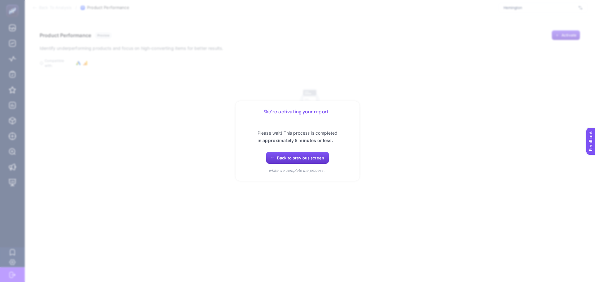
click at [273, 157] on icon "button" at bounding box center [273, 158] width 4 height 4
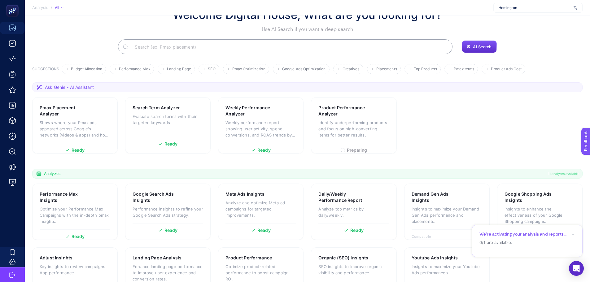
scroll to position [53, 0]
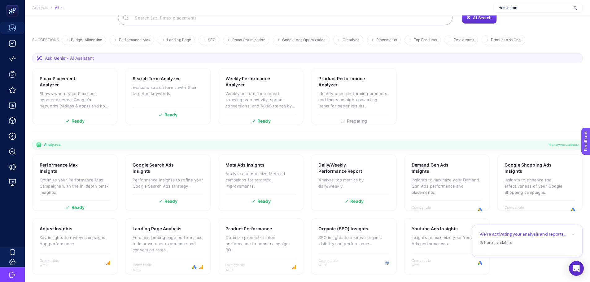
drag, startPoint x: 451, startPoint y: 103, endPoint x: 445, endPoint y: 101, distance: 6.8
click at [445, 101] on section "Pmax Placement Analyzer Shows where your Pmax ads appeared across Google's netw…" at bounding box center [307, 96] width 551 height 56
click at [458, 178] on p "Insights to maximize your Demand Gen Ads performance and placements." at bounding box center [447, 186] width 71 height 19
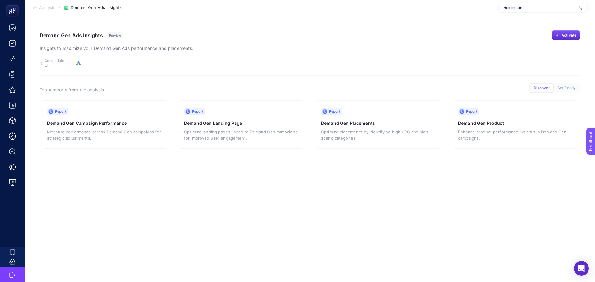
click at [167, 161] on article "Demand Gen Ads Insights Preview Insights to maximize your Demand Gen Ads perfor…" at bounding box center [310, 148] width 570 height 267
drag, startPoint x: 167, startPoint y: 161, endPoint x: 160, endPoint y: 161, distance: 7.1
click at [160, 161] on article "Demand Gen Ads Insights Preview Insights to maximize your Demand Gen Ads perfor…" at bounding box center [310, 148] width 570 height 267
click at [161, 161] on article "Demand Gen Ads Insights Preview Insights to maximize your Demand Gen Ads perfor…" at bounding box center [310, 148] width 570 height 267
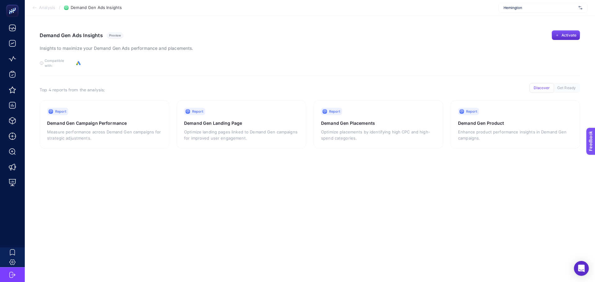
click at [166, 160] on article "Demand Gen Ads Insights Preview Insights to maximize your Demand Gen Ads perfor…" at bounding box center [310, 148] width 570 height 267
drag, startPoint x: 152, startPoint y: 162, endPoint x: 175, endPoint y: 165, distance: 23.4
click at [152, 163] on article "Demand Gen Ads Insights Preview Insights to maximize your Demand Gen Ads perfor…" at bounding box center [310, 148] width 570 height 267
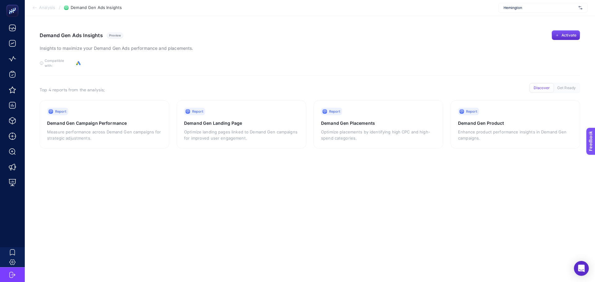
drag, startPoint x: 201, startPoint y: 165, endPoint x: 230, endPoint y: 165, distance: 29.8
click at [201, 165] on article "Demand Gen Ads Insights Preview Insights to maximize your Demand Gen Ads perfor…" at bounding box center [310, 148] width 570 height 267
click at [230, 165] on article "Demand Gen Ads Insights Preview Insights to maximize your Demand Gen Ads perfor…" at bounding box center [310, 148] width 570 height 267
drag, startPoint x: 229, startPoint y: 165, endPoint x: 190, endPoint y: 168, distance: 39.5
click at [190, 168] on article "Demand Gen Ads Insights Preview Insights to maximize your Demand Gen Ads perfor…" at bounding box center [310, 148] width 570 height 267
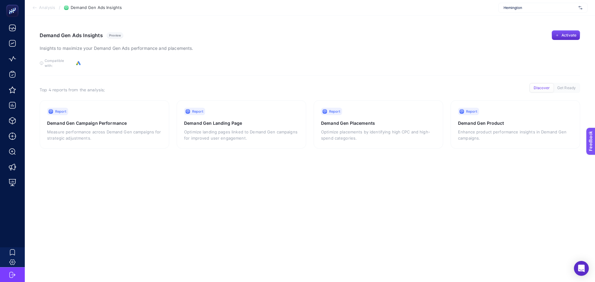
click at [197, 177] on article "Demand Gen Ads Insights Preview Insights to maximize your Demand Gen Ads perfor…" at bounding box center [310, 148] width 570 height 267
drag, startPoint x: 197, startPoint y: 177, endPoint x: 180, endPoint y: 176, distance: 17.4
click at [177, 177] on article "Demand Gen Ads Insights Preview Insights to maximize your Demand Gen Ads perfor…" at bounding box center [310, 148] width 570 height 267
drag, startPoint x: 186, startPoint y: 176, endPoint x: 191, endPoint y: 175, distance: 5.6
click at [186, 176] on article "Demand Gen Ads Insights Preview Insights to maximize your Demand Gen Ads perfor…" at bounding box center [310, 148] width 570 height 267
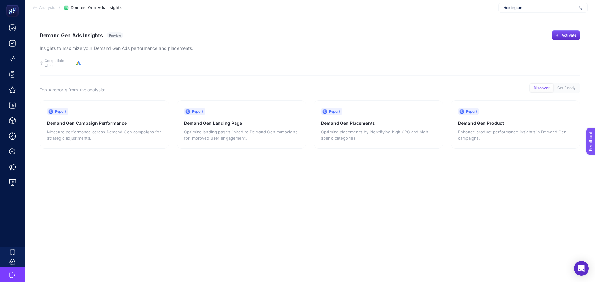
click at [191, 175] on article "Demand Gen Ads Insights Preview Insights to maximize your Demand Gen Ads perfor…" at bounding box center [310, 148] width 570 height 267
click at [214, 175] on article "Demand Gen Ads Insights Preview Insights to maximize your Demand Gen Ads perfor…" at bounding box center [310, 148] width 570 height 267
drag, startPoint x: 214, startPoint y: 175, endPoint x: 198, endPoint y: 175, distance: 16.1
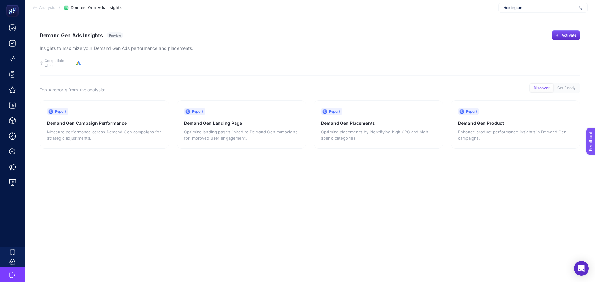
click at [188, 175] on article "Demand Gen Ads Insights Preview Insights to maximize your Demand Gen Ads perfor…" at bounding box center [310, 148] width 570 height 267
drag, startPoint x: 206, startPoint y: 174, endPoint x: 199, endPoint y: 174, distance: 7.1
click at [205, 174] on article "Demand Gen Ads Insights Preview Insights to maximize your Demand Gen Ads perfor…" at bounding box center [310, 148] width 570 height 267
click at [199, 174] on article "Demand Gen Ads Insights Preview Insights to maximize your Demand Gen Ads perfor…" at bounding box center [310, 148] width 570 height 267
click at [172, 176] on article "Demand Gen Ads Insights Preview Insights to maximize your Demand Gen Ads perfor…" at bounding box center [310, 148] width 570 height 267
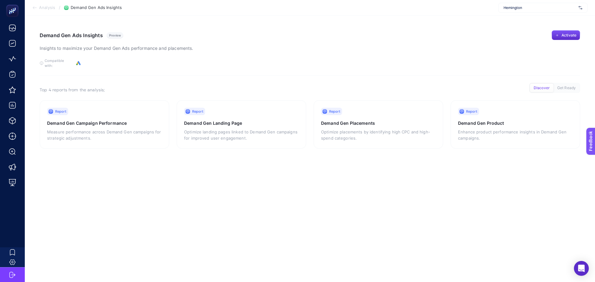
click at [204, 174] on article "Demand Gen Ads Insights Preview Insights to maximize your Demand Gen Ads perfor…" at bounding box center [310, 148] width 570 height 267
drag, startPoint x: 204, startPoint y: 174, endPoint x: 177, endPoint y: 174, distance: 27.0
click at [177, 174] on article "Demand Gen Ads Insights Preview Insights to maximize your Demand Gen Ads perfor…" at bounding box center [310, 148] width 570 height 267
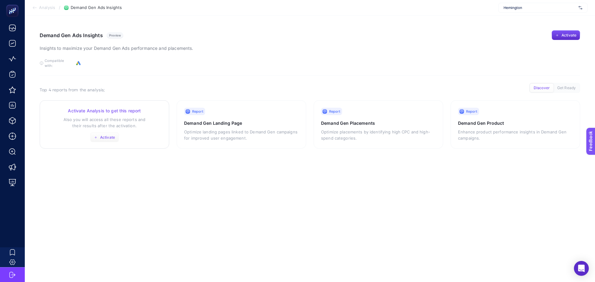
click at [108, 136] on button "Activate" at bounding box center [104, 138] width 29 height 10
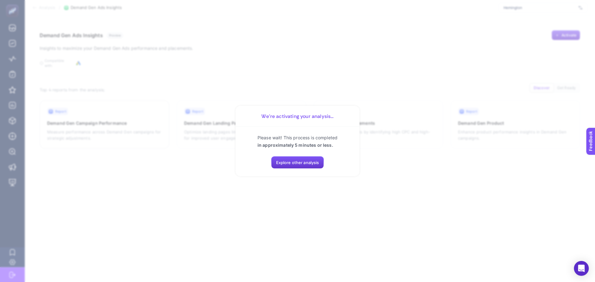
click at [284, 163] on span "Explore other analysis" at bounding box center [297, 162] width 43 height 5
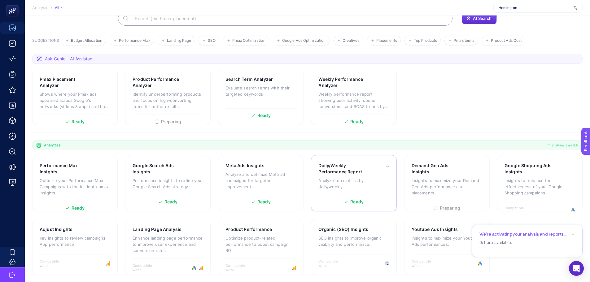
scroll to position [53, 0]
click at [446, 183] on p "Insights to maximize your Demand Gen Ads performance and placements." at bounding box center [447, 186] width 71 height 19
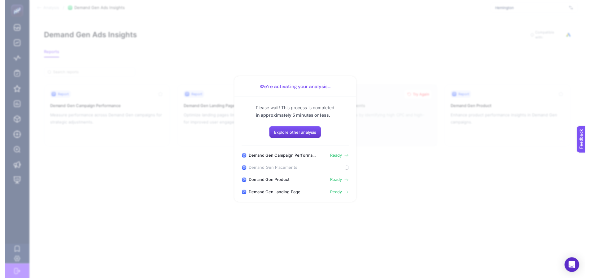
scroll to position [5, 0]
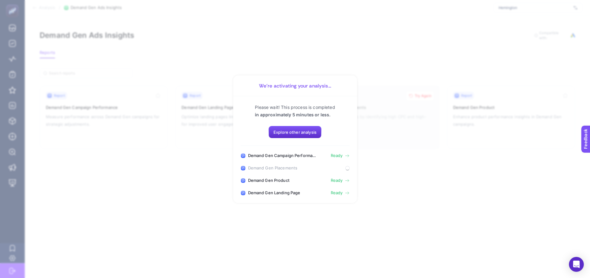
click at [426, 178] on section "We’re activating your analysis... Please wait! This process is completed in app…" at bounding box center [295, 139] width 590 height 278
click at [309, 137] on button "Explore other analysis" at bounding box center [295, 132] width 53 height 12
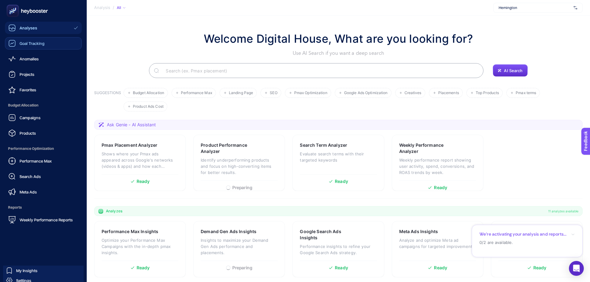
click at [29, 49] on link "Goal Tracking" at bounding box center [43, 43] width 77 height 12
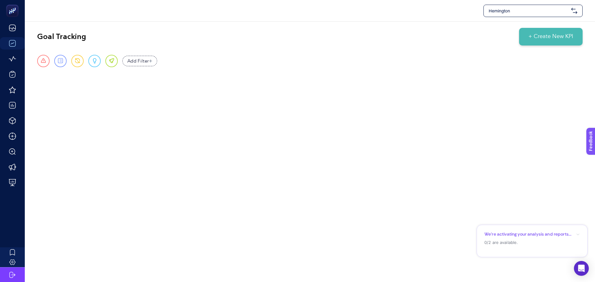
click at [554, 41] on span "+ Create New KPI" at bounding box center [550, 37] width 45 height 8
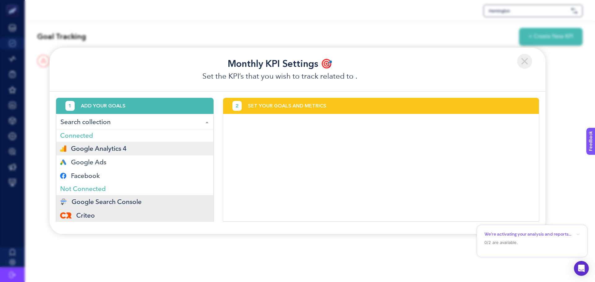
click at [126, 150] on span "Google Analytics 4" at bounding box center [99, 148] width 56 height 5
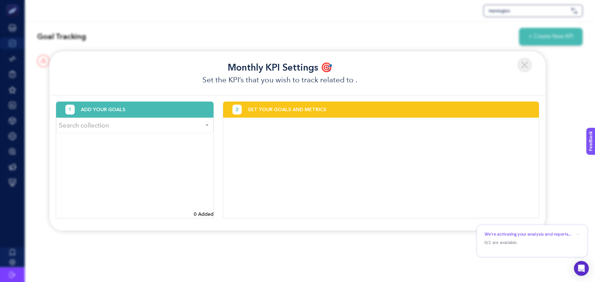
click at [158, 127] on div "Search collection" at bounding box center [134, 125] width 157 height 15
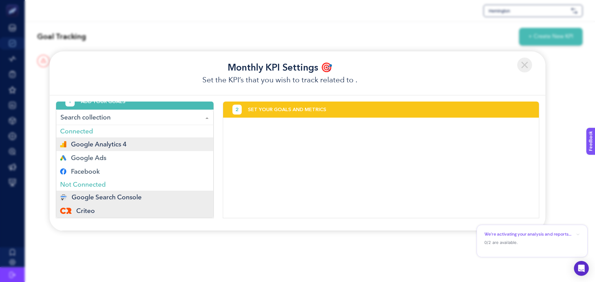
click at [76, 145] on span "Google Analytics 4" at bounding box center [99, 144] width 56 height 5
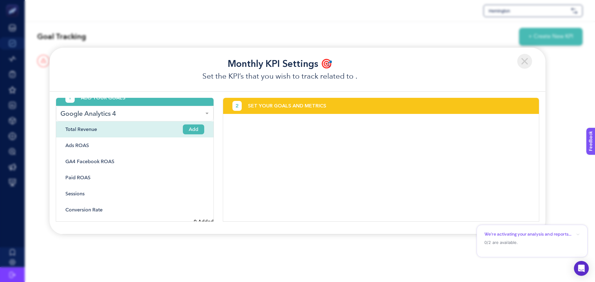
click at [187, 130] on span "Add" at bounding box center [193, 130] width 21 height 10
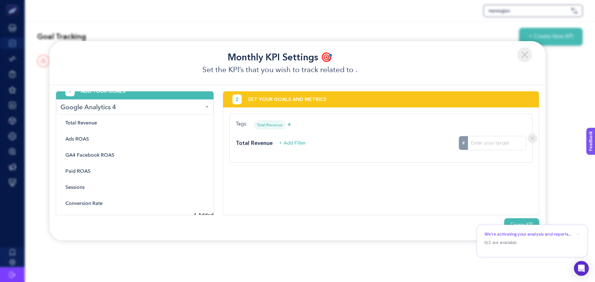
click at [492, 142] on input "#" at bounding box center [497, 143] width 58 height 14
click at [496, 146] on input "#" at bounding box center [497, 143] width 58 height 14
paste input "1.051163"
type input "1"
paste input "1.051163"
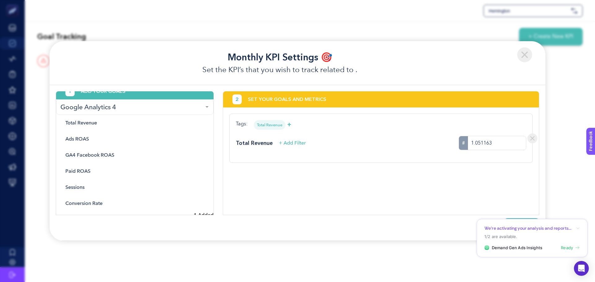
click at [479, 145] on input "1.051163" at bounding box center [497, 143] width 58 height 14
type input "1051163"
click at [425, 177] on div "2 SET YOUR GOALS AND METRICS Tags: Total Revenue + Total Revenue + Add Filter #…" at bounding box center [381, 153] width 316 height 124
click at [328, 148] on div "Total Revenue + Add Filter # 1051163" at bounding box center [381, 143] width 290 height 14
click at [299, 144] on span "+ Add Filter" at bounding box center [292, 142] width 27 height 7
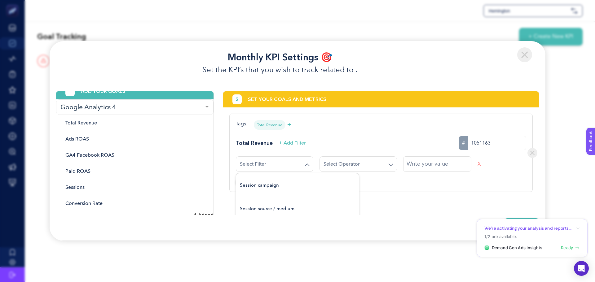
click at [283, 162] on input "Search for option" at bounding box center [271, 164] width 63 height 6
click at [353, 157] on div "Loading..." at bounding box center [358, 164] width 77 height 15
click at [368, 145] on div "Total Revenue + Add Filter # 1051163" at bounding box center [381, 143] width 290 height 14
click at [375, 137] on div "Total Revenue + Add Filter # 1051163" at bounding box center [381, 143] width 290 height 14
click at [475, 165] on div "Loading... Loading... X" at bounding box center [381, 164] width 290 height 15
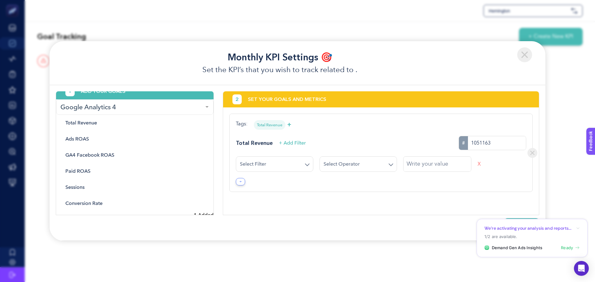
click at [470, 165] on div "Loading... Loading... X" at bounding box center [381, 164] width 290 height 15
click at [578, 228] on icon "button" at bounding box center [578, 229] width 4 height 4
click at [576, 217] on icon "button" at bounding box center [578, 216] width 4 height 4
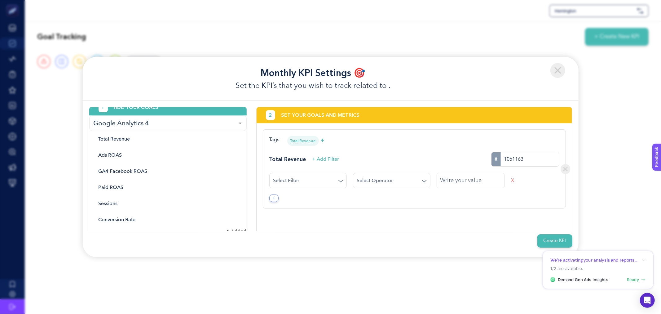
click at [483, 194] on div "Loading... Loading... X +" at bounding box center [414, 187] width 290 height 29
click at [511, 181] on button "X" at bounding box center [512, 180] width 3 height 15
click at [553, 233] on div "Create KPI" at bounding box center [330, 241] width 483 height 20
click at [553, 236] on button "Create KPI" at bounding box center [554, 240] width 35 height 13
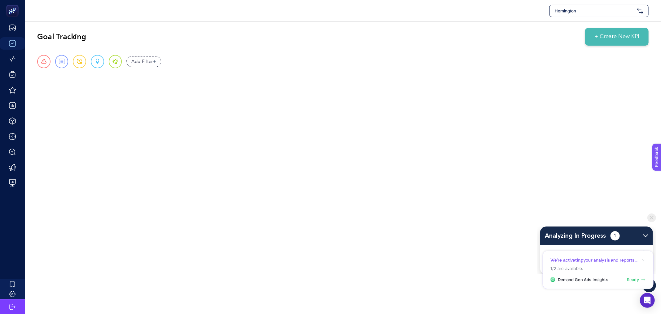
click at [595, 233] on div "Analyzing In Progress 1" at bounding box center [596, 235] width 113 height 19
click at [595, 218] on img at bounding box center [651, 217] width 9 height 9
